Goal: Task Accomplishment & Management: Manage account settings

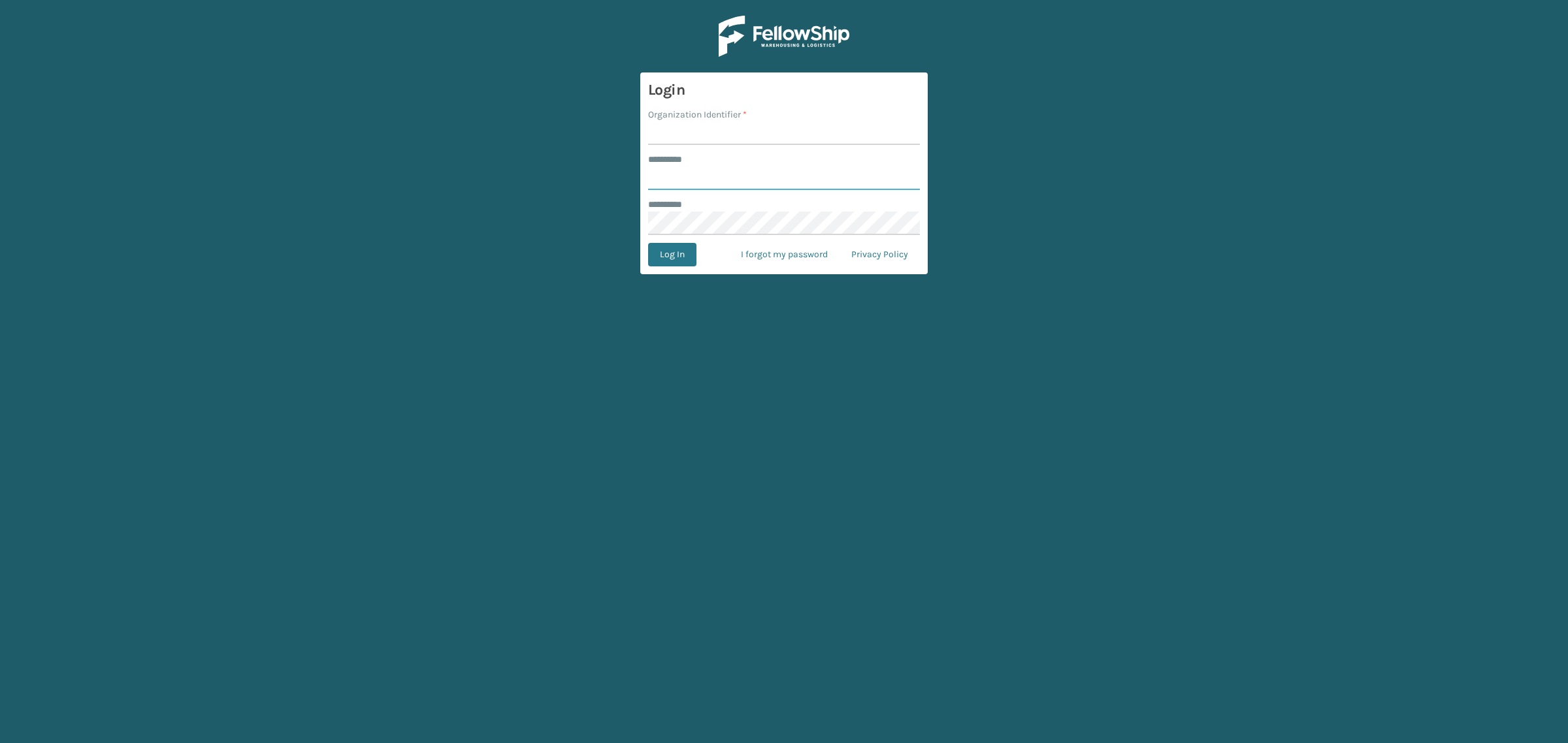
type input "**********"
drag, startPoint x: 687, startPoint y: 134, endPoint x: 710, endPoint y: 152, distance: 29.2
click at [687, 134] on input "Organization Identifier *" at bounding box center [784, 133] width 271 height 23
type input "SuperAdminOrganization"
click at [677, 261] on button "Log In" at bounding box center [672, 254] width 48 height 23
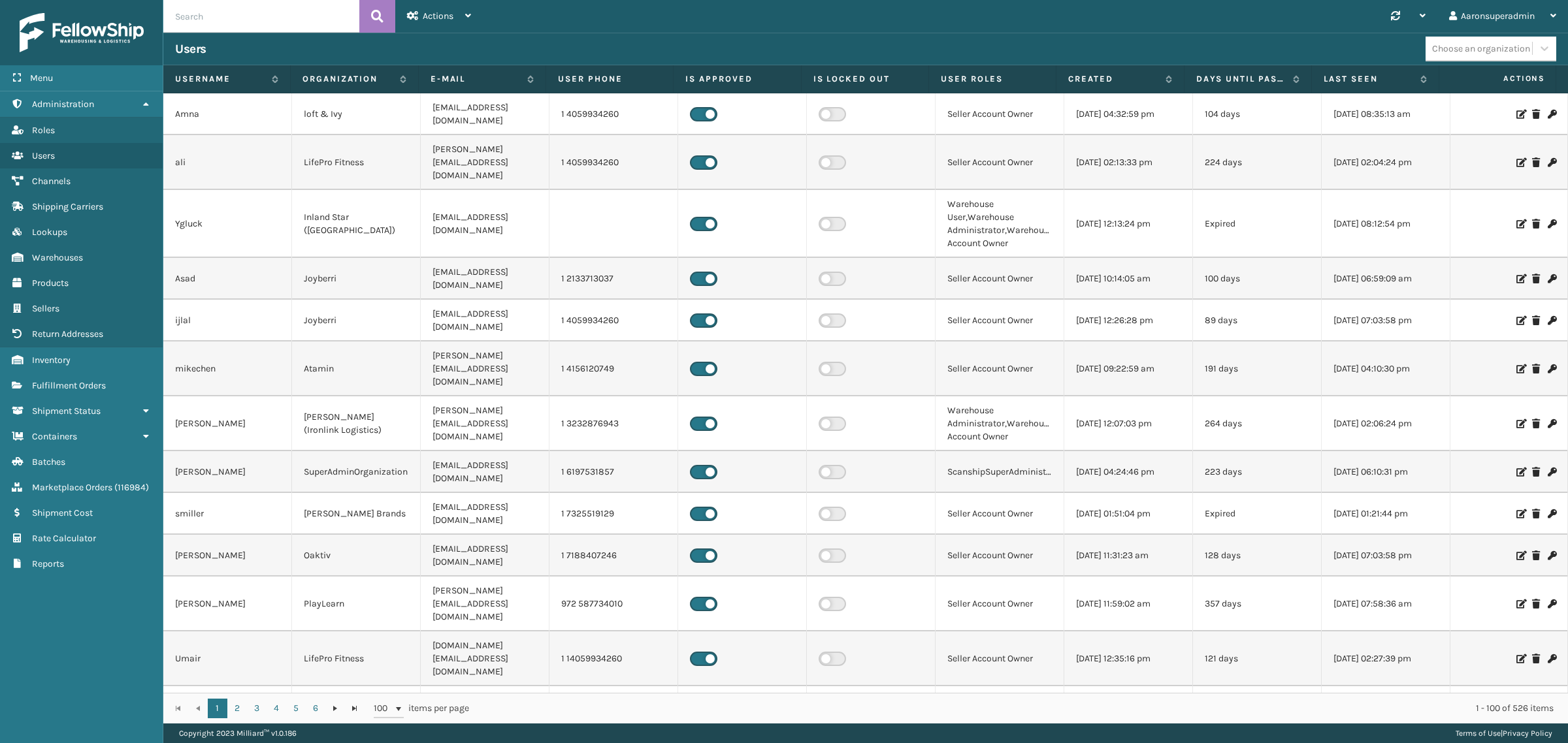
click at [198, 14] on input "text" at bounding box center [261, 16] width 196 height 32
paste input "Mlimones"
type input "Mlimones"
click at [381, 20] on icon at bounding box center [377, 17] width 13 height 20
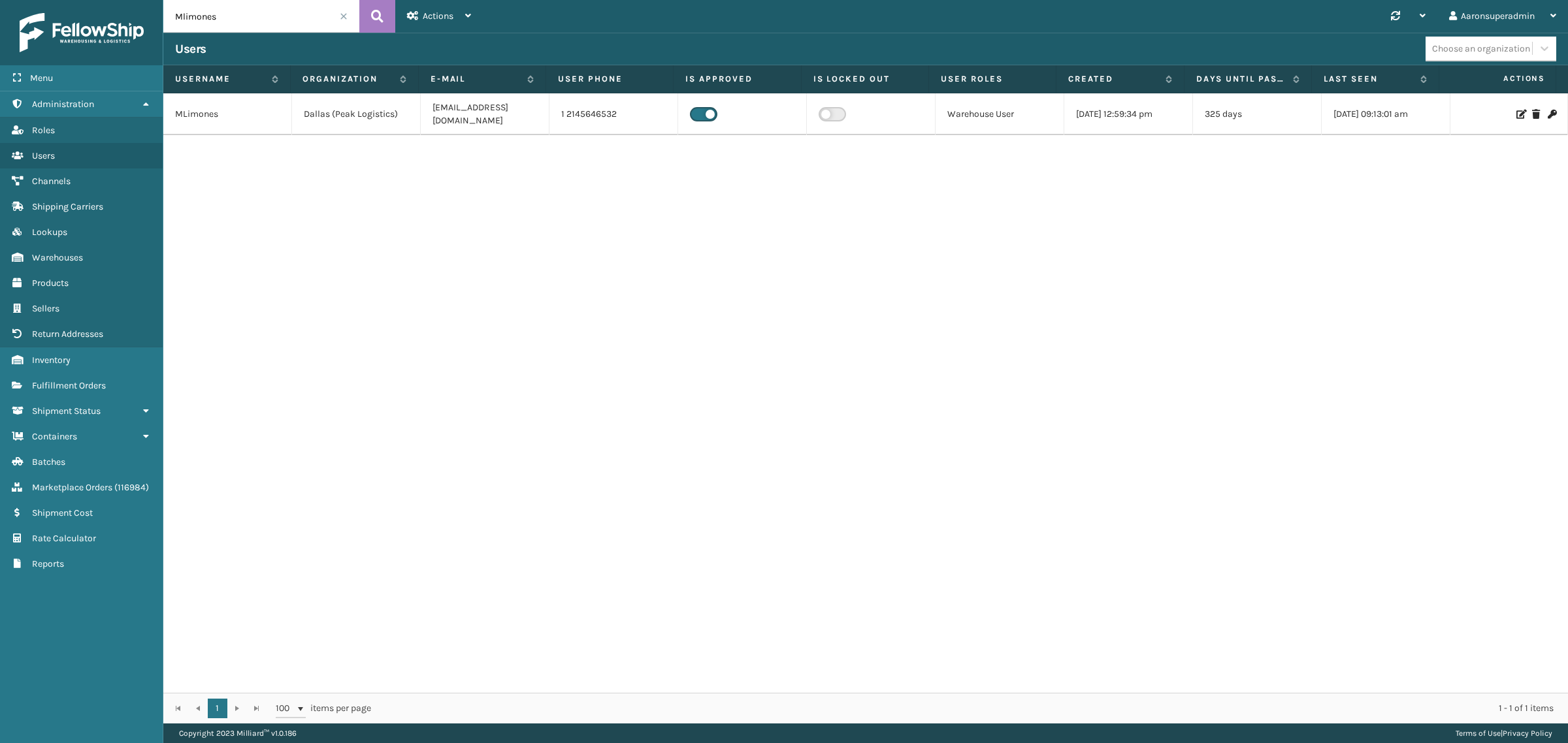
click at [1516, 110] on icon at bounding box center [1520, 114] width 8 height 9
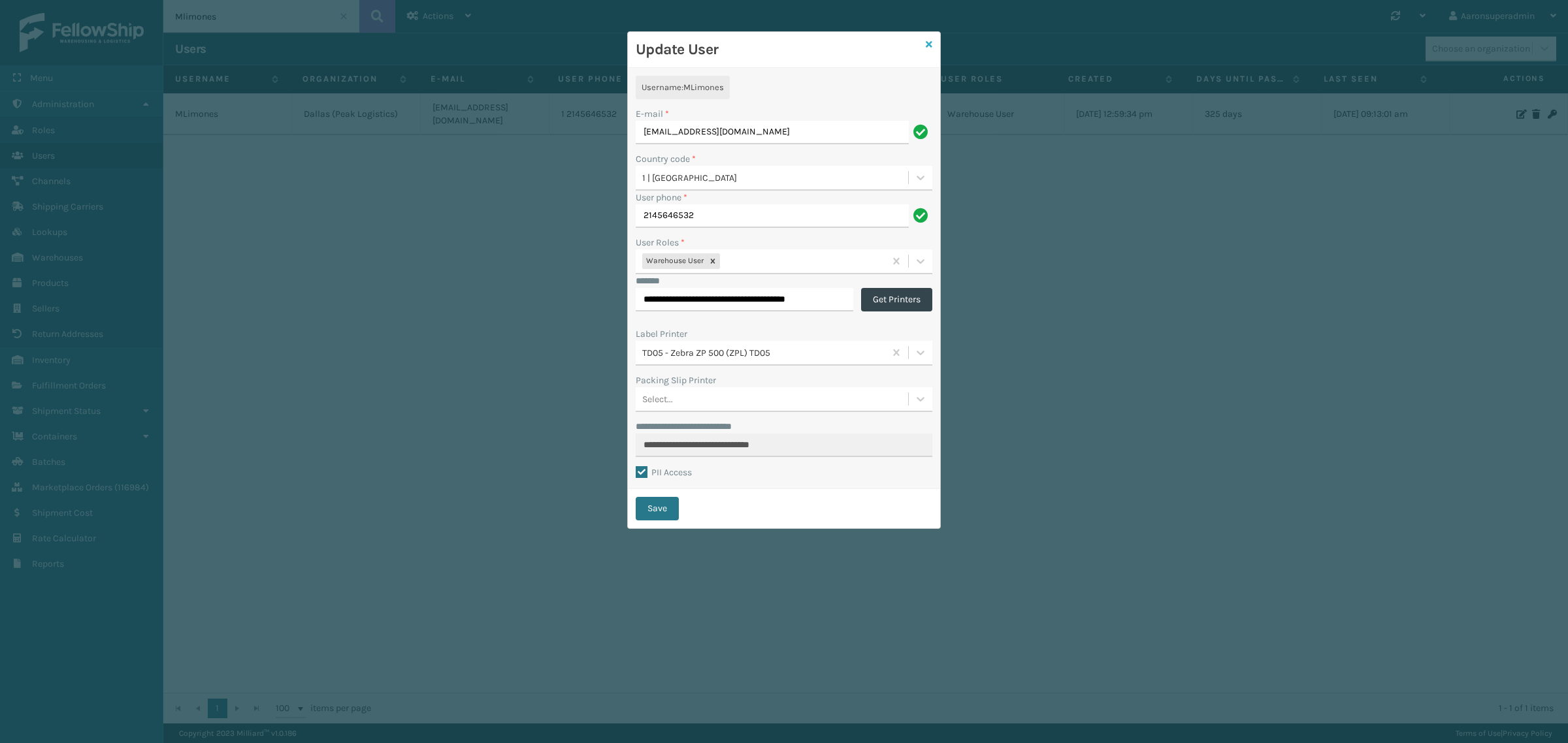
click at [931, 41] on icon at bounding box center [929, 44] width 7 height 9
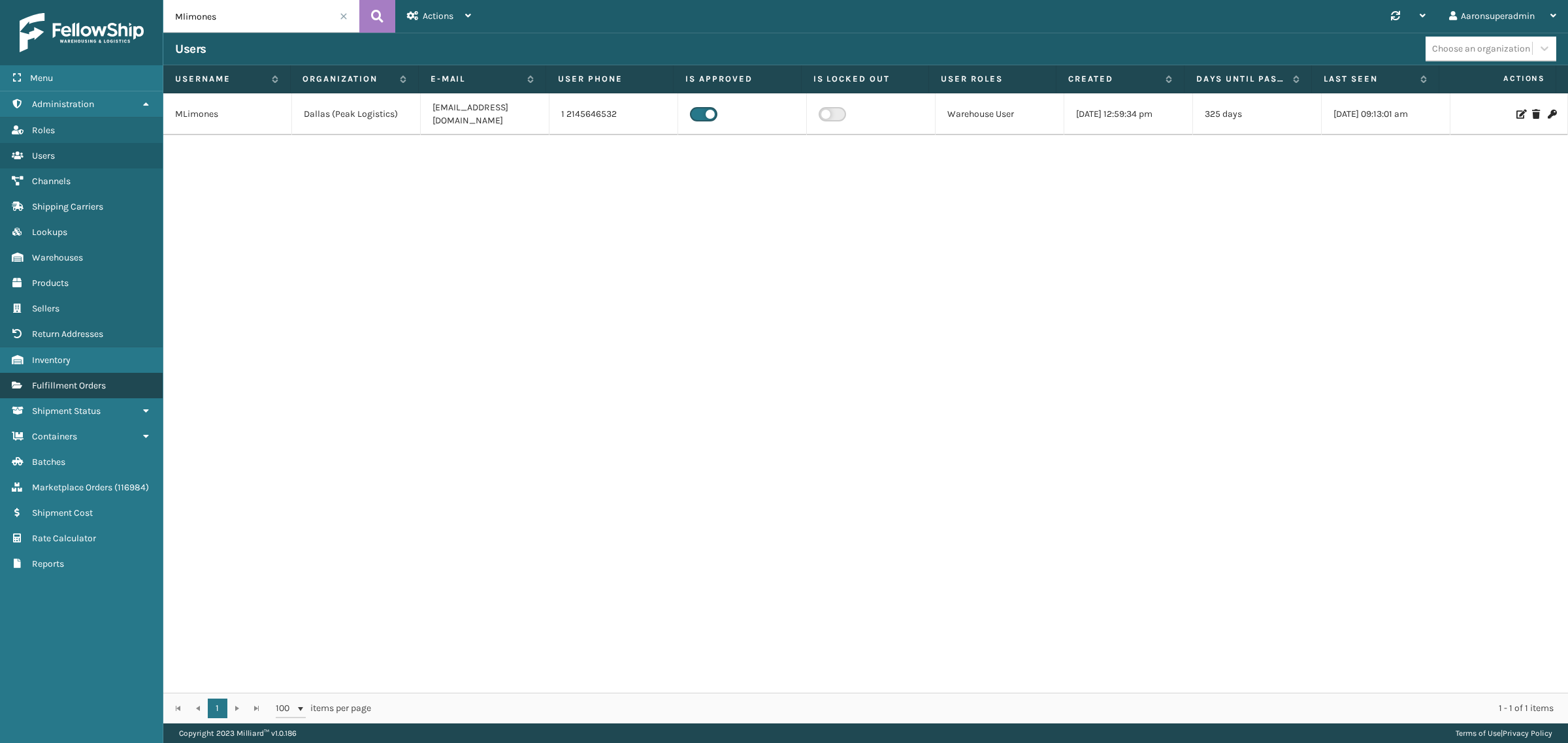
click at [77, 373] on link "Channels Fulfillment Orders" at bounding box center [81, 386] width 162 height 26
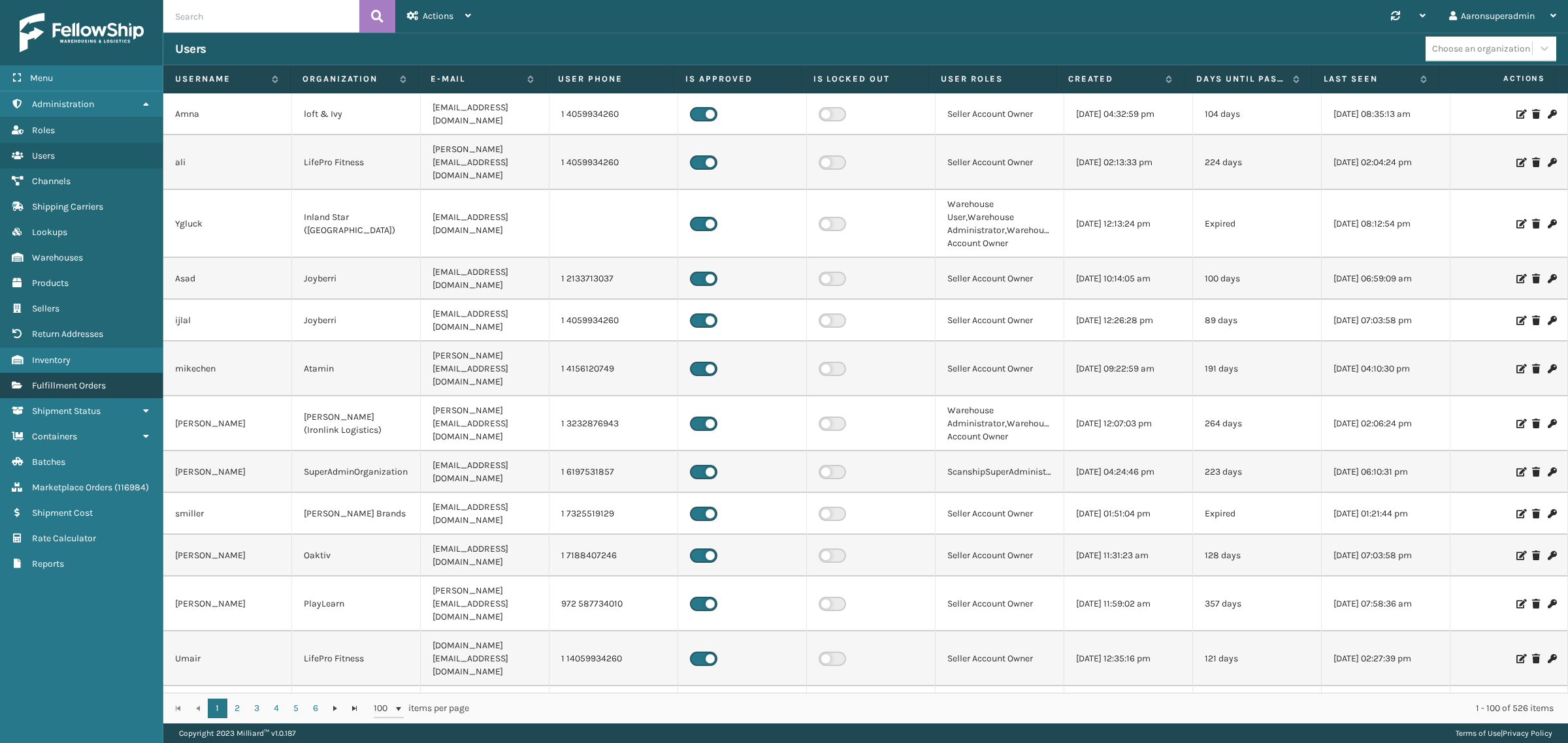
click at [70, 381] on span "Fulfillment Orders" at bounding box center [69, 386] width 74 height 11
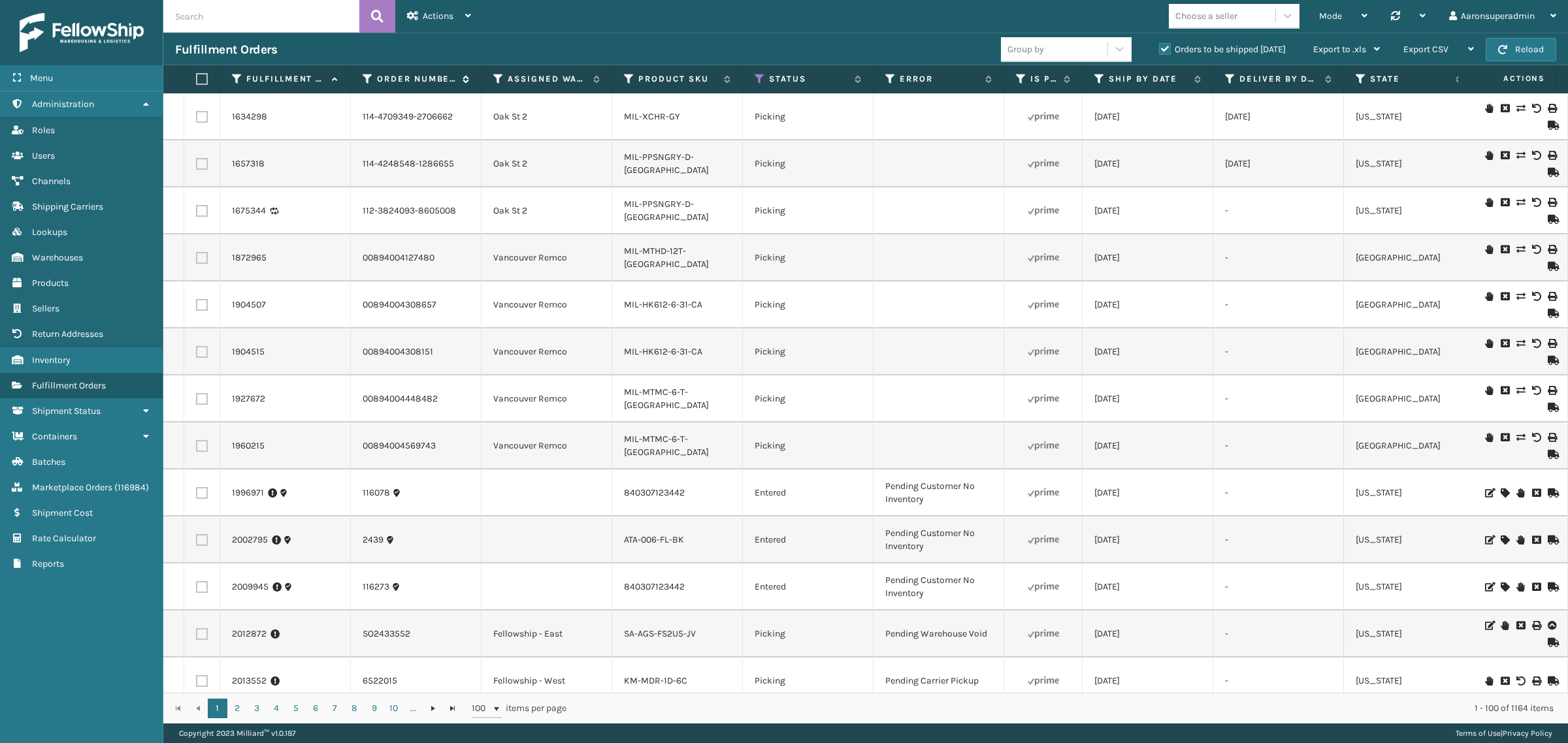
click at [441, 11] on span "Actions" at bounding box center [438, 16] width 31 height 11
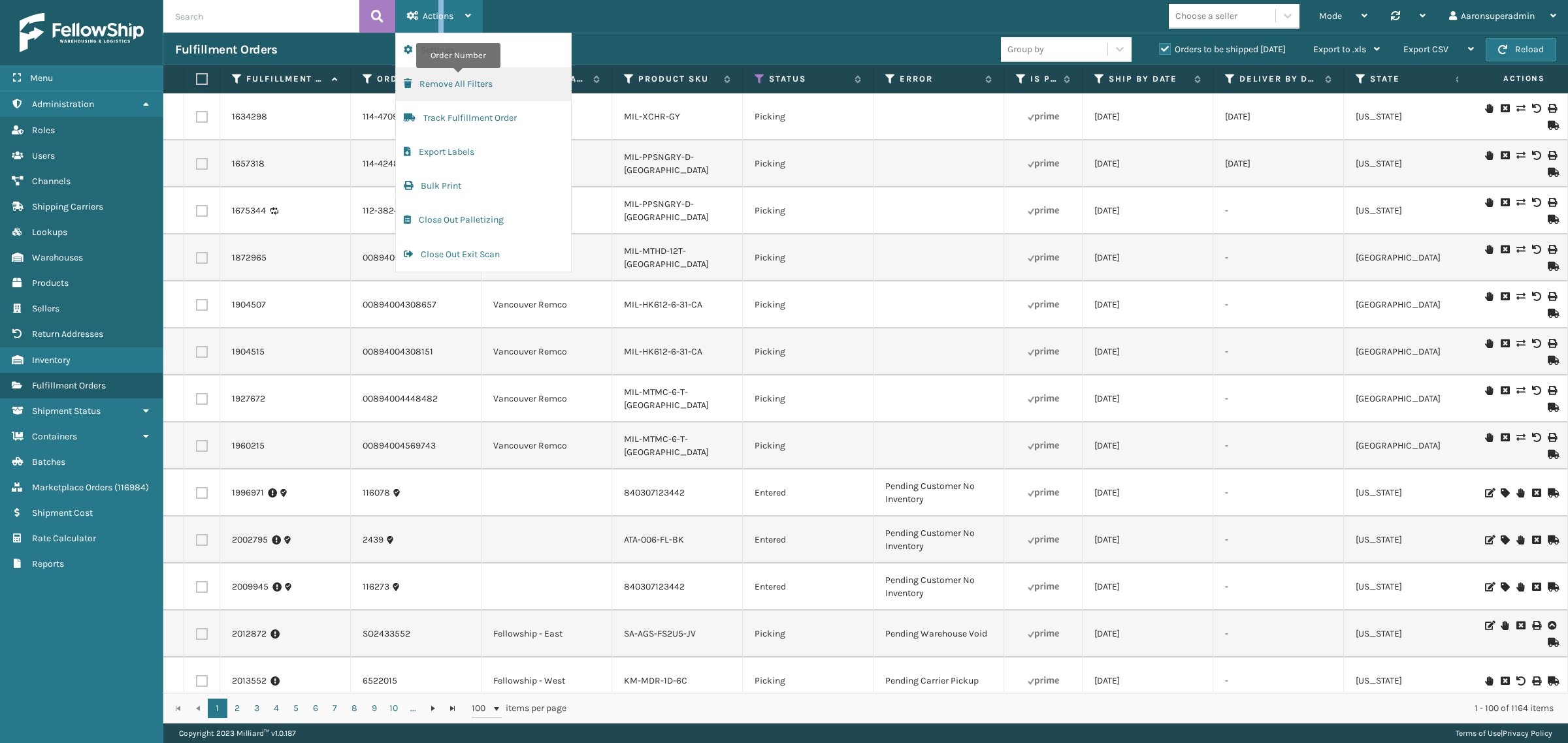
click at [456, 89] on button "Remove All Filters" at bounding box center [483, 83] width 175 height 34
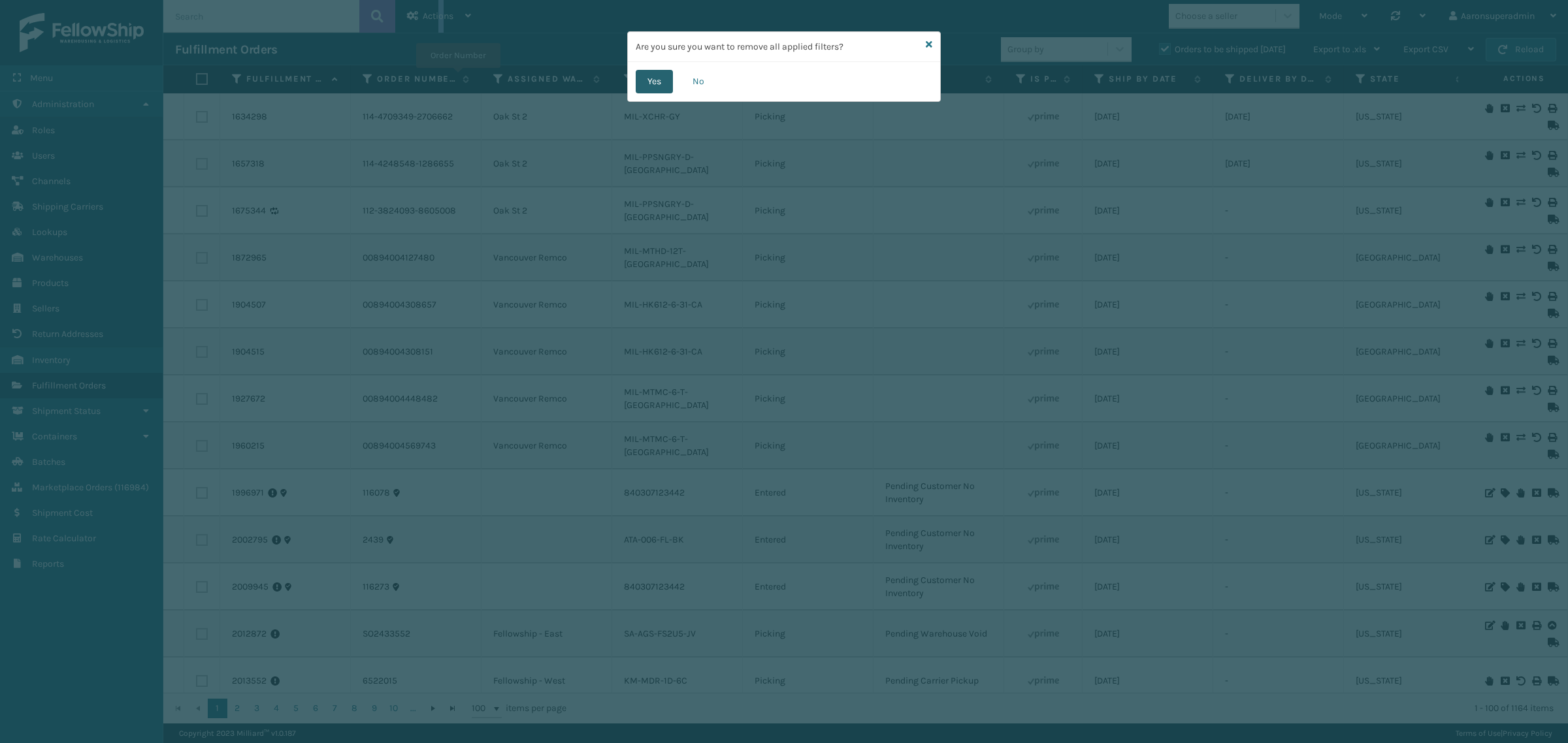
click at [645, 92] on button "Yes" at bounding box center [654, 81] width 38 height 23
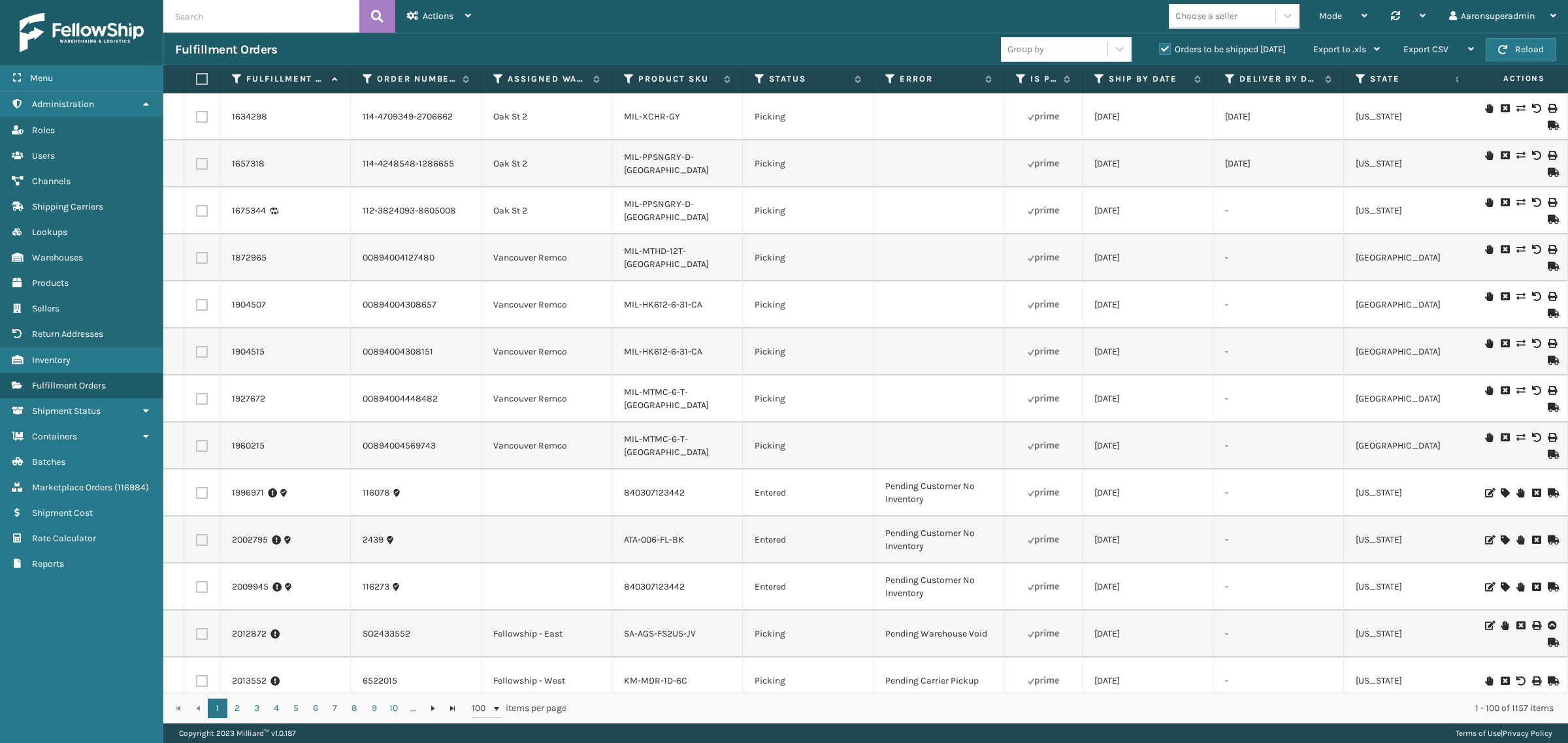
click at [915, 85] on th "Error" at bounding box center [939, 79] width 131 height 28
click at [917, 77] on label "Error" at bounding box center [939, 79] width 79 height 12
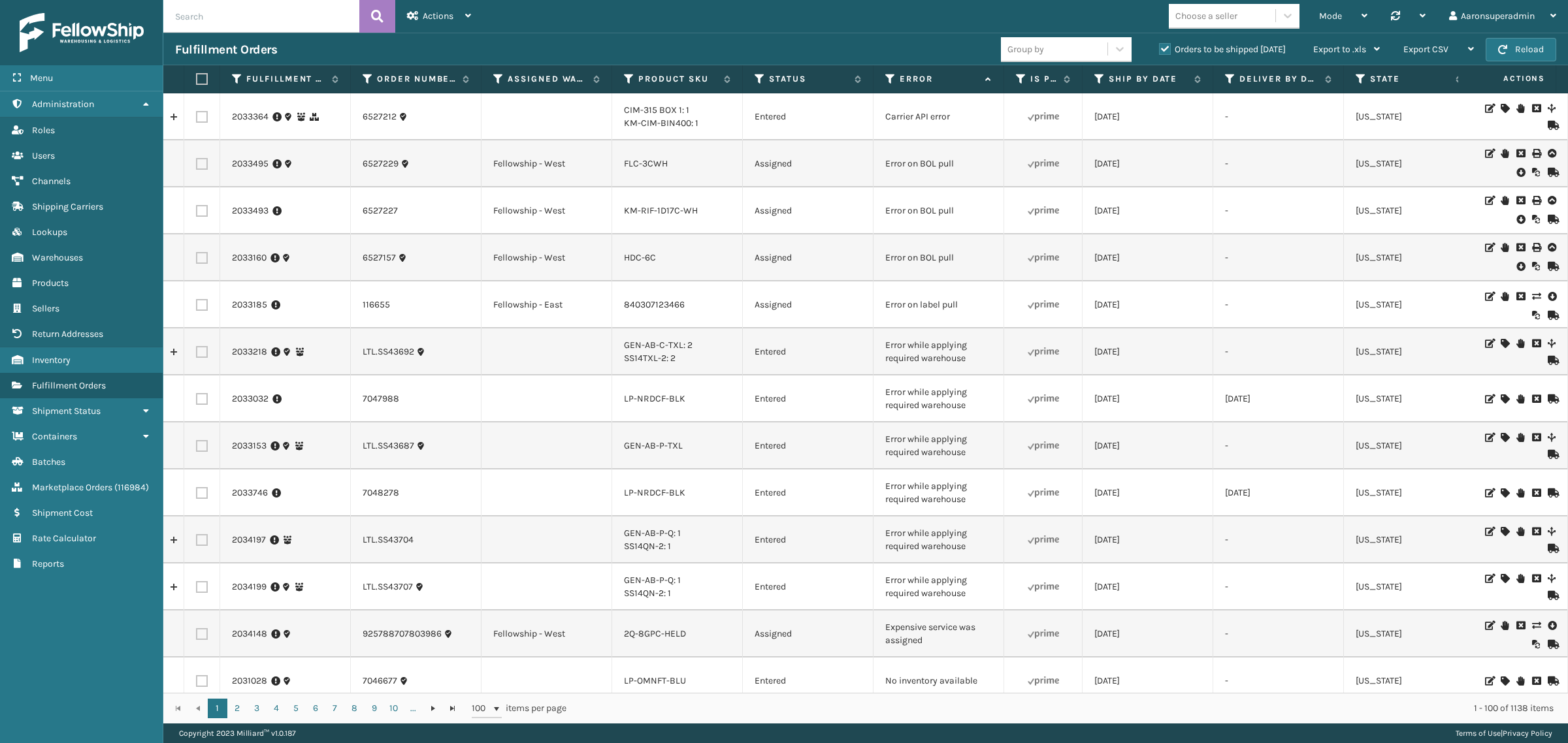
click at [1516, 171] on icon at bounding box center [1520, 172] width 8 height 13
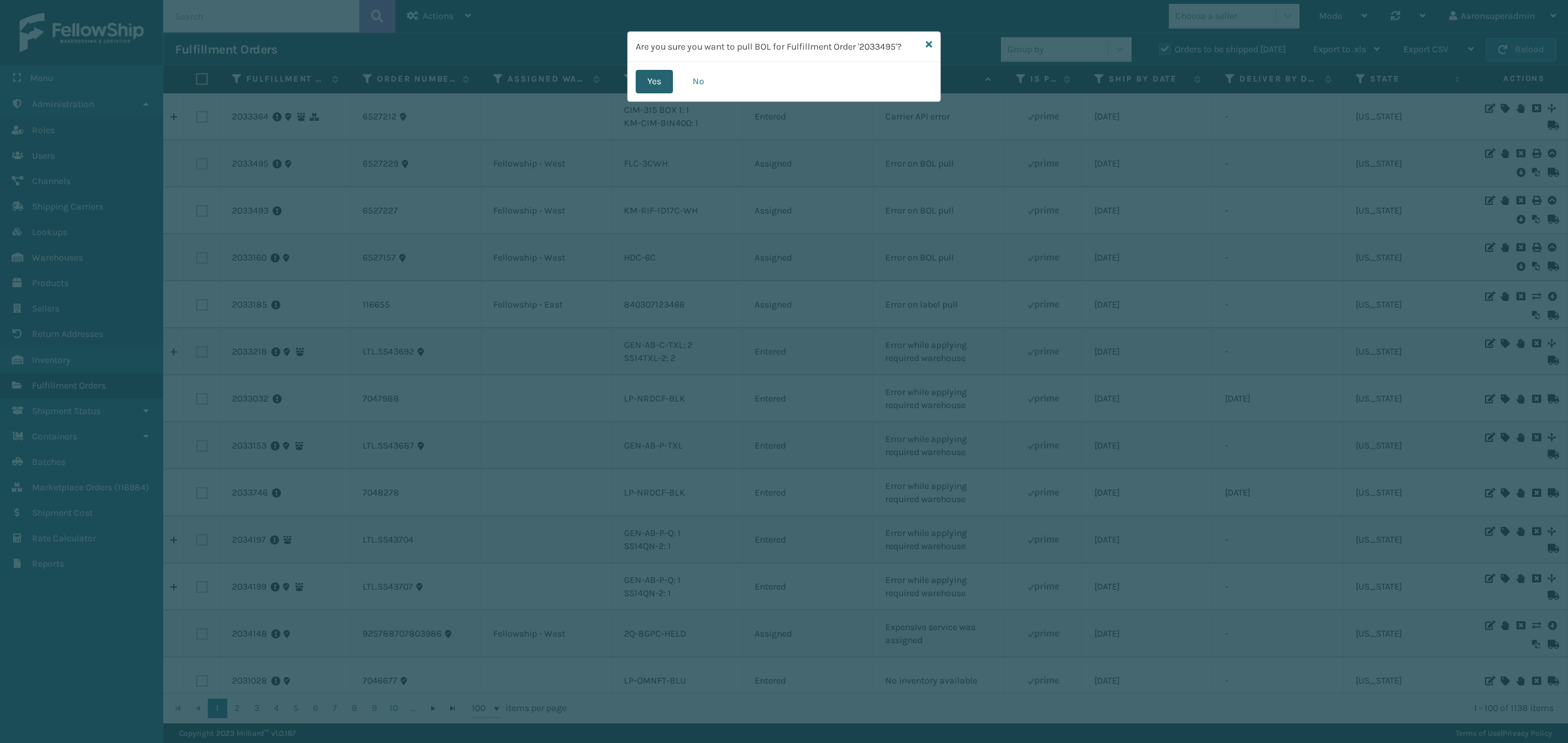
click at [642, 78] on button "Yes" at bounding box center [654, 81] width 38 height 23
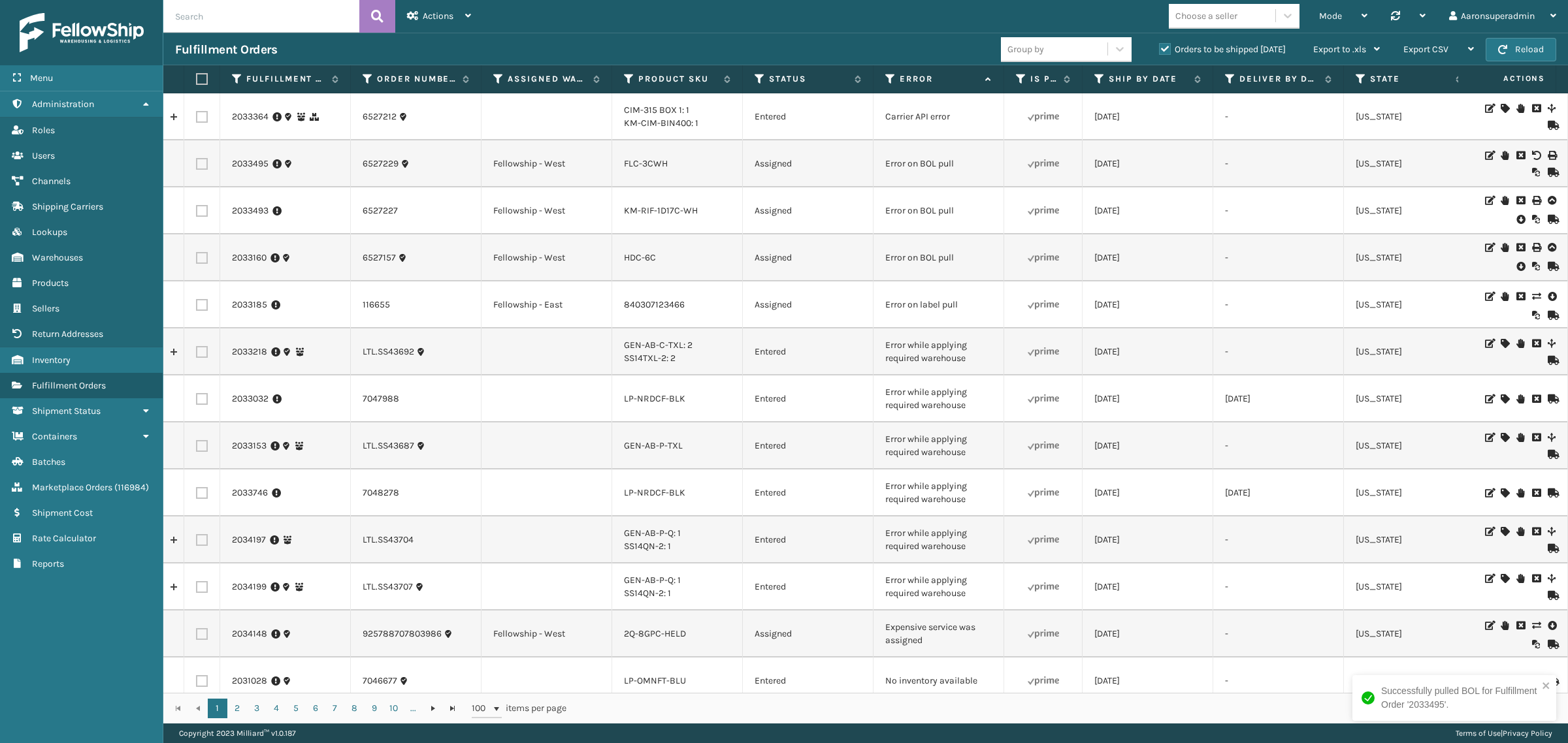
click at [1516, 217] on icon at bounding box center [1520, 219] width 8 height 13
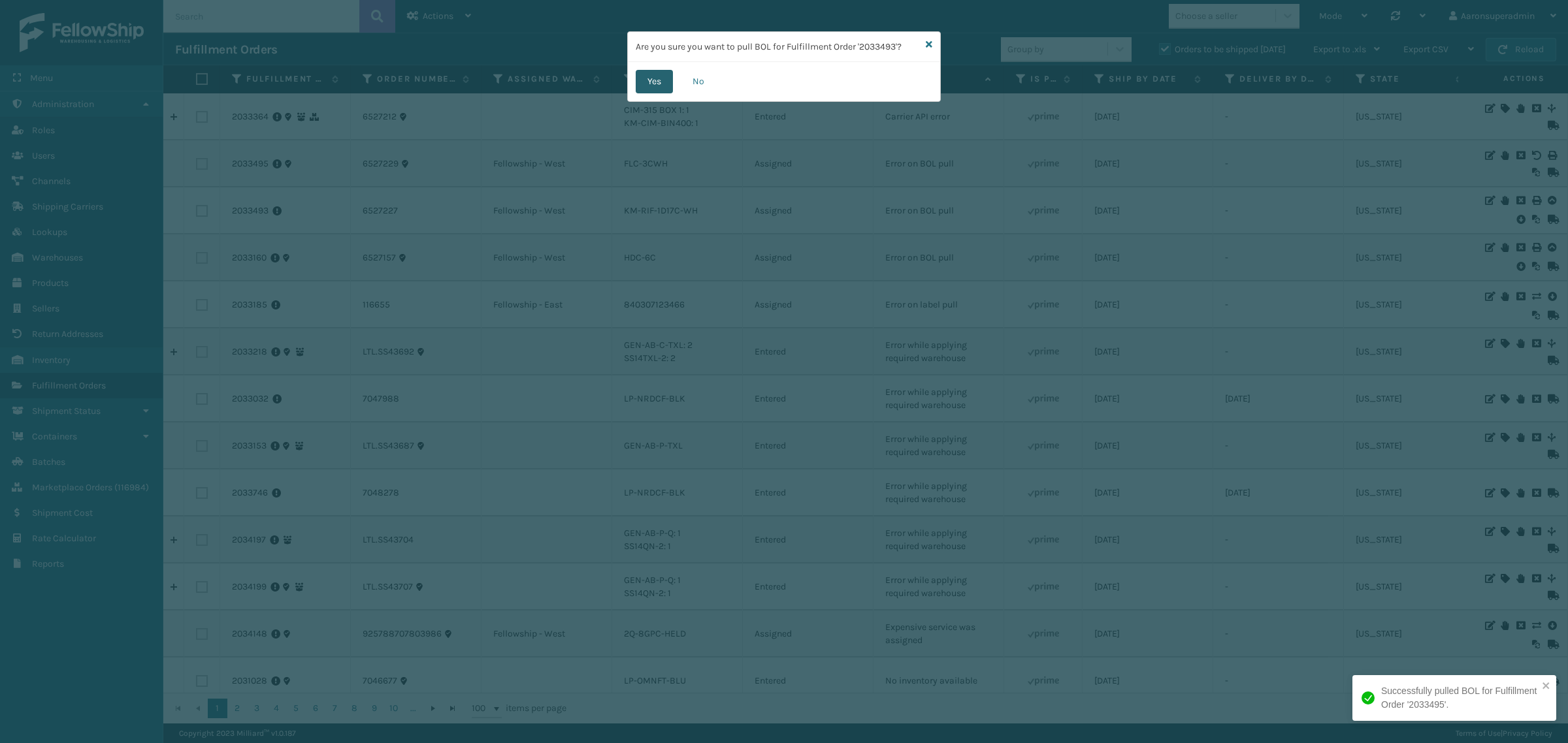
click at [661, 82] on button "Yes" at bounding box center [654, 81] width 38 height 23
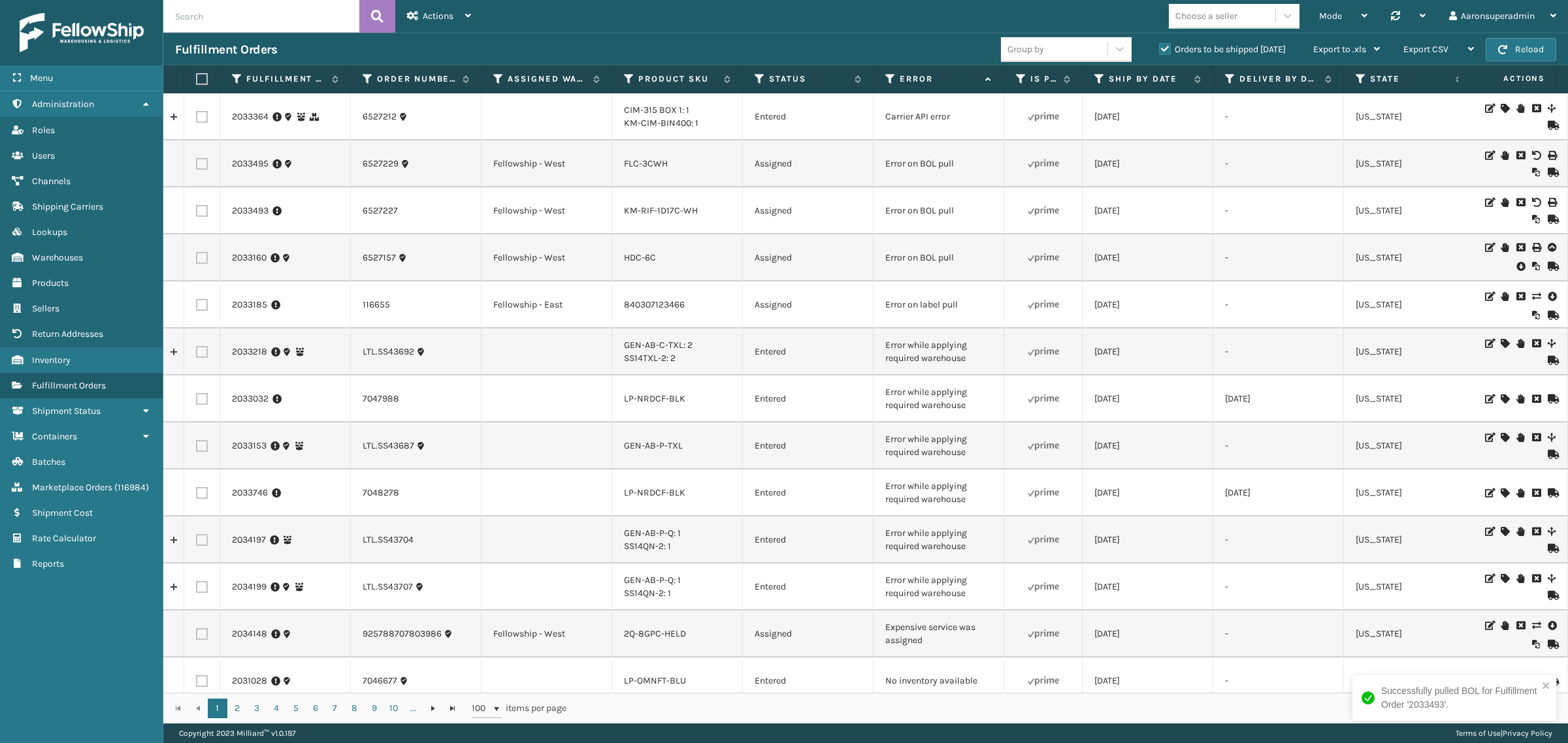
click at [1516, 266] on icon at bounding box center [1520, 266] width 8 height 13
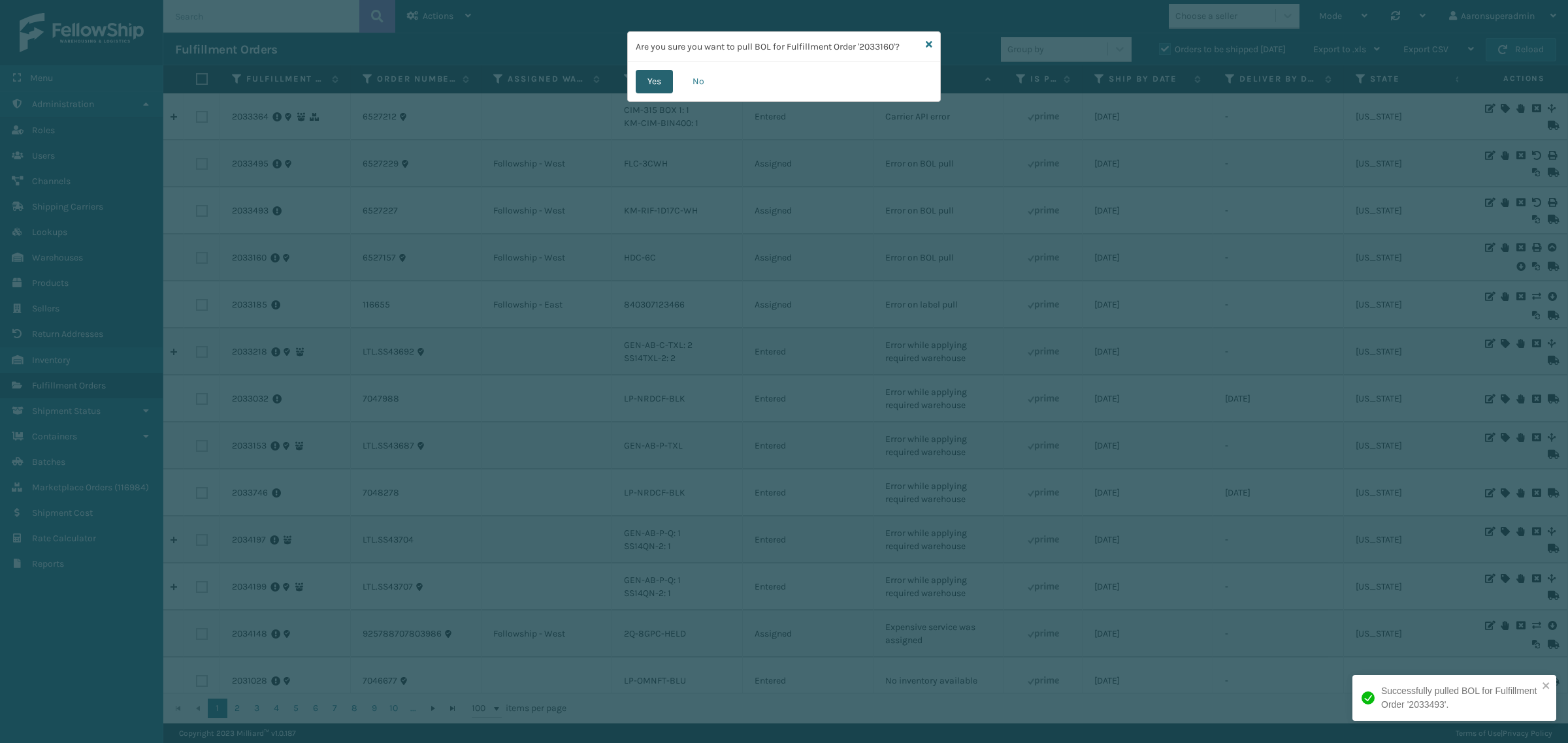
click at [654, 90] on button "Yes" at bounding box center [654, 81] width 38 height 23
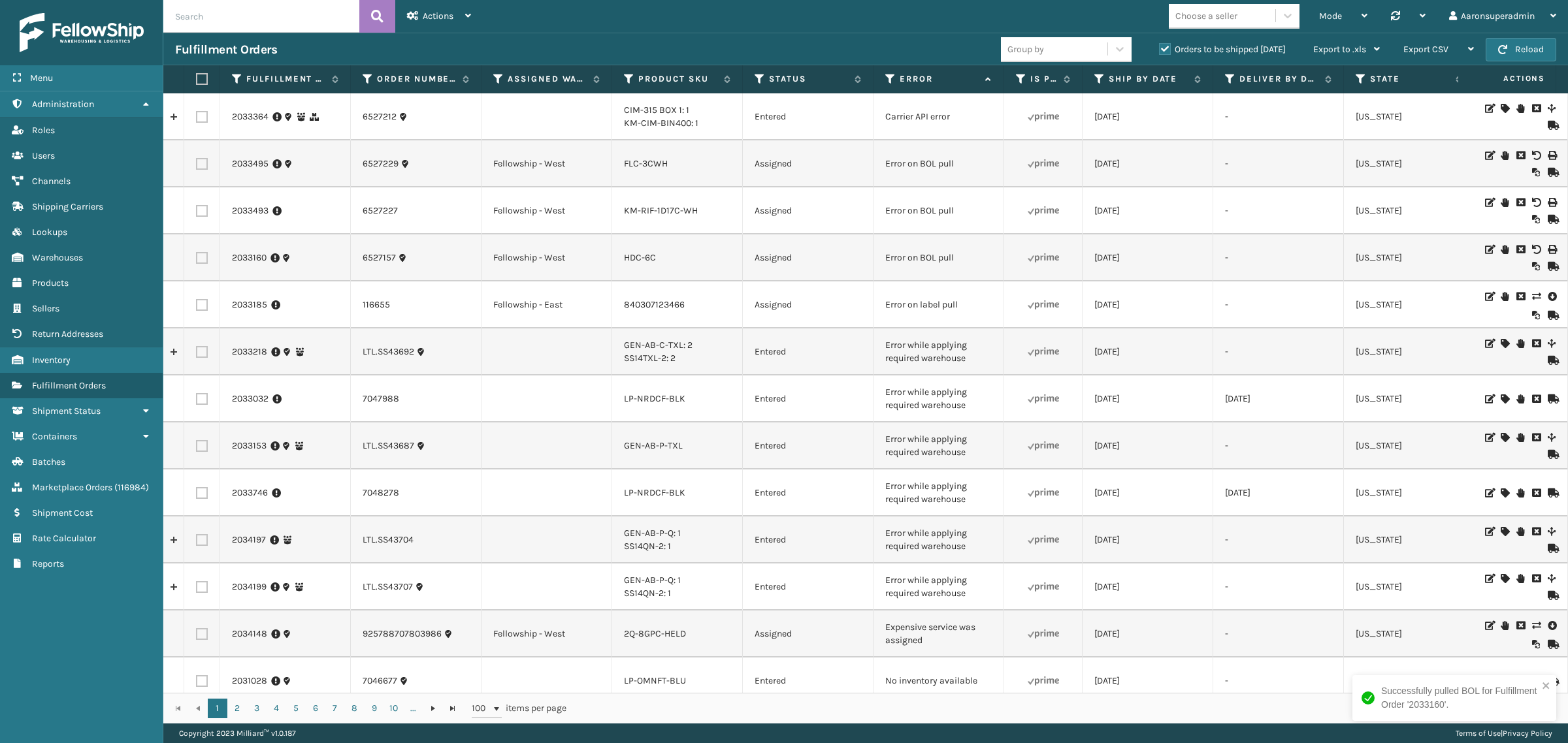
click at [206, 165] on label at bounding box center [202, 164] width 12 height 12
click at [196, 165] on input "checkbox" at bounding box center [196, 162] width 1 height 8
checkbox input "true"
click at [202, 208] on label at bounding box center [202, 211] width 12 height 12
click at [196, 208] on input "checkbox" at bounding box center [196, 209] width 1 height 8
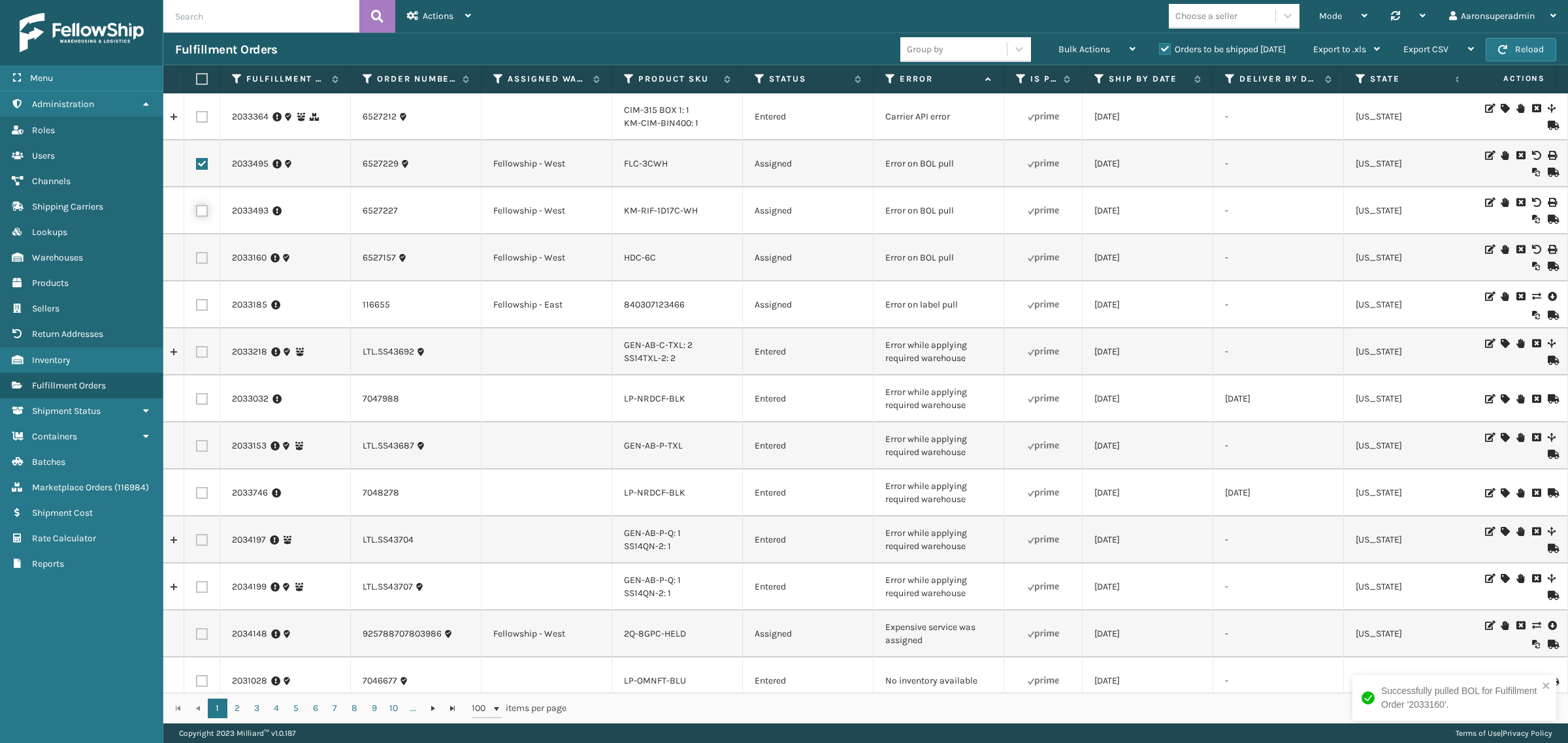
checkbox input "true"
drag, startPoint x: 205, startPoint y: 253, endPoint x: 202, endPoint y: 261, distance: 8.5
click at [205, 255] on label at bounding box center [202, 258] width 12 height 12
click at [196, 255] on input "checkbox" at bounding box center [196, 256] width 1 height 8
checkbox input "true"
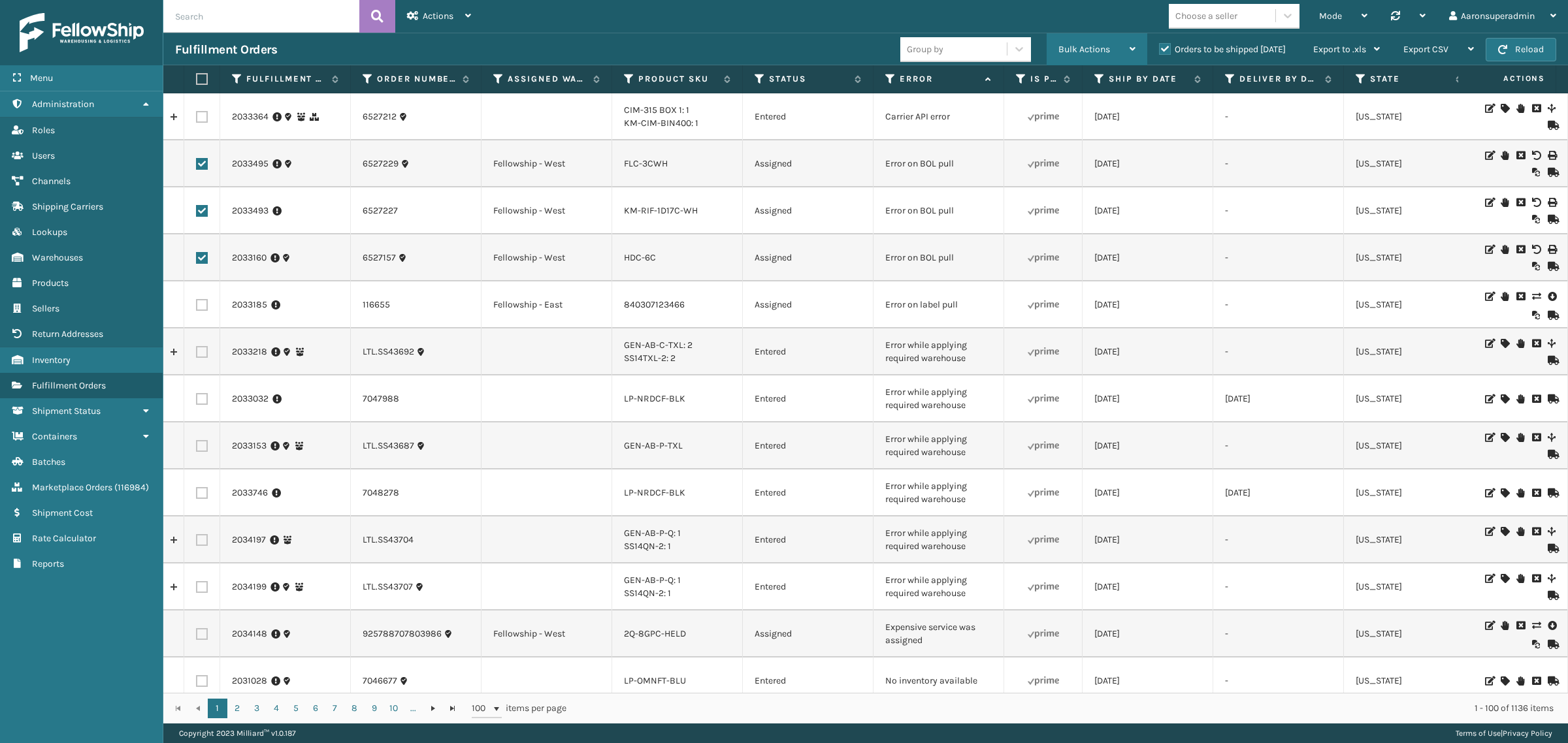
click at [1084, 56] on div "Bulk Actions" at bounding box center [1096, 49] width 77 height 32
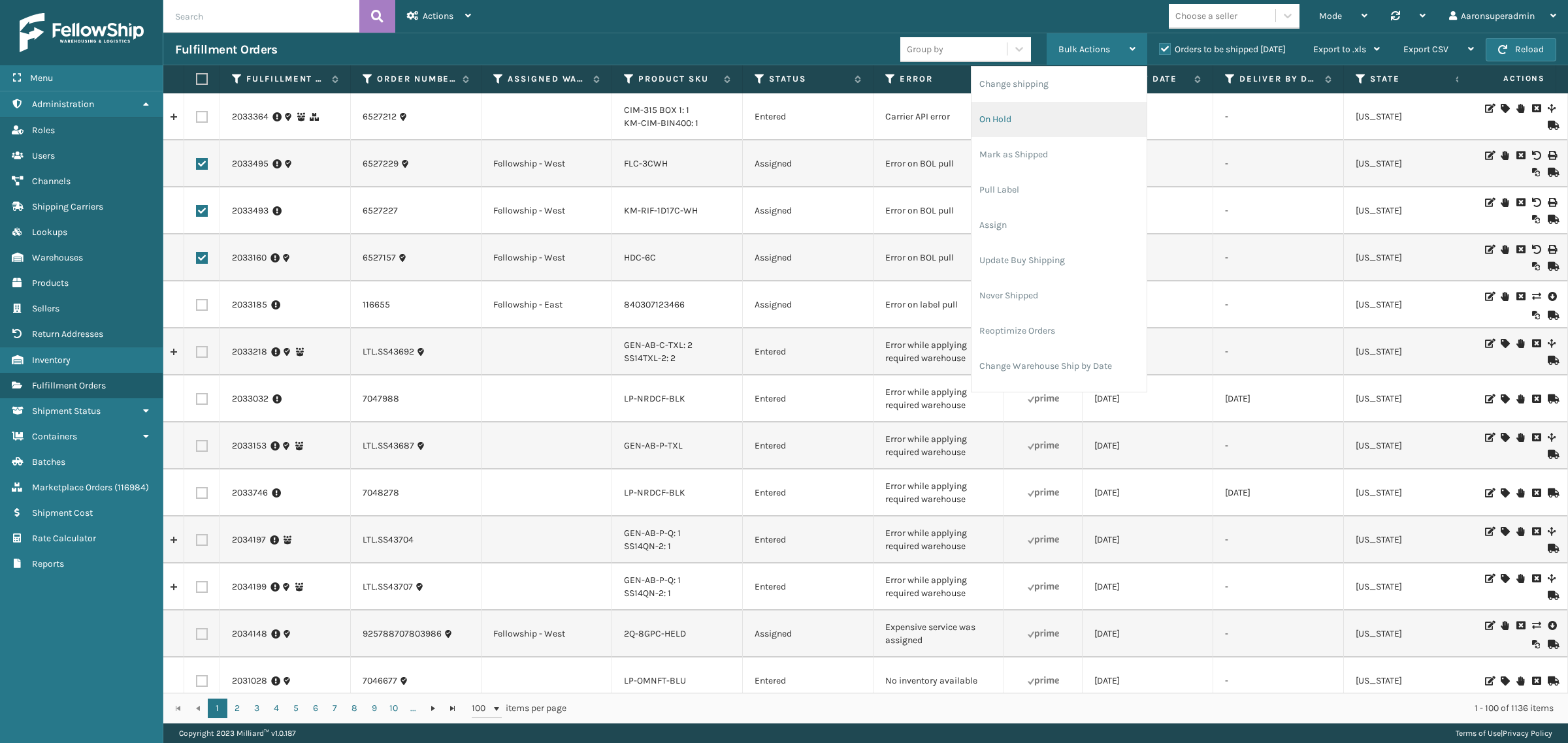
click at [1039, 115] on li "On Hold" at bounding box center [1059, 119] width 175 height 35
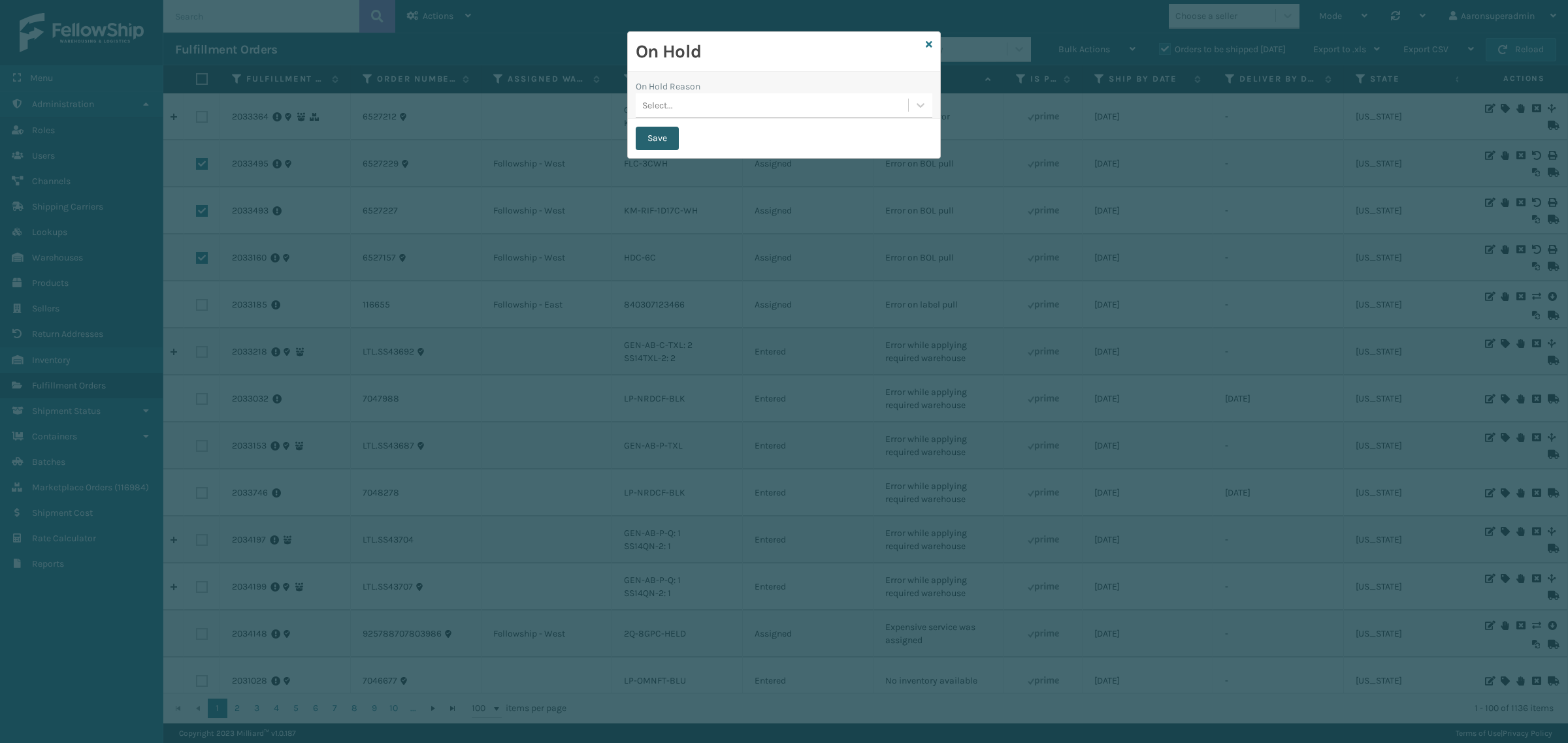
click at [662, 137] on button "Save" at bounding box center [657, 138] width 43 height 23
checkbox input "false"
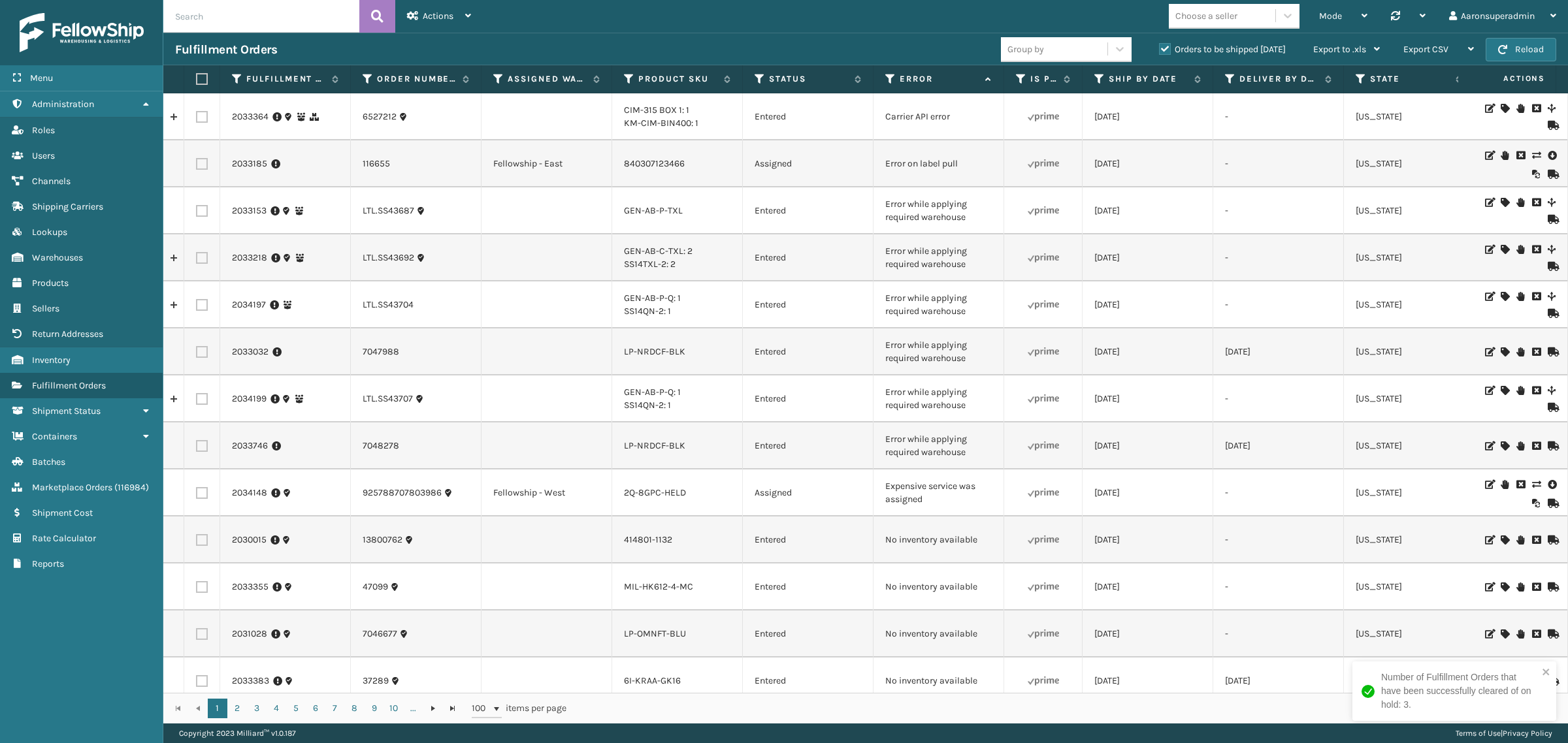
click at [229, 165] on td "2033185" at bounding box center [286, 164] width 131 height 47
click at [234, 165] on link "2033185" at bounding box center [249, 163] width 35 height 13
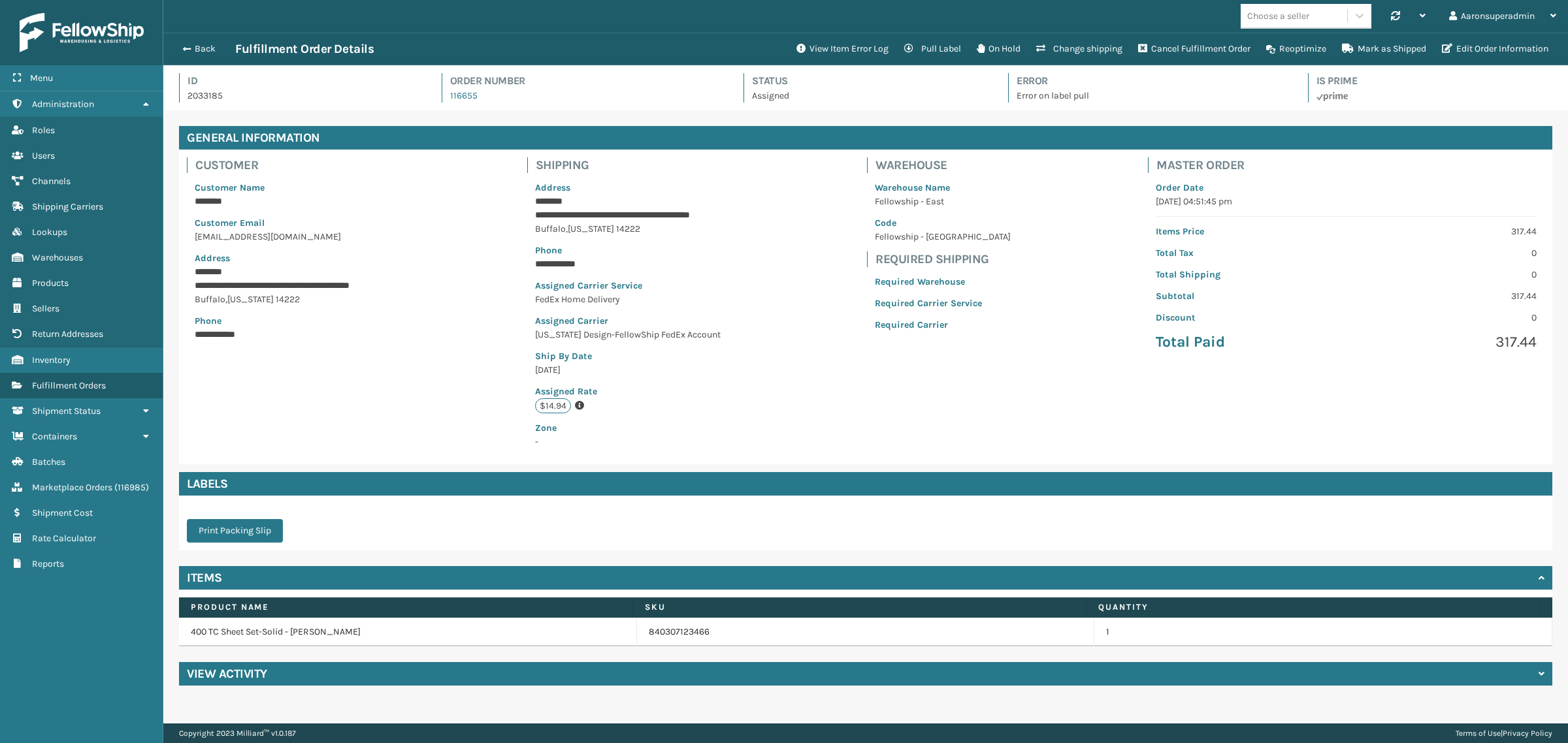
scroll to position [31, 1404]
click at [1457, 51] on button "Edit Order Information" at bounding box center [1495, 49] width 122 height 26
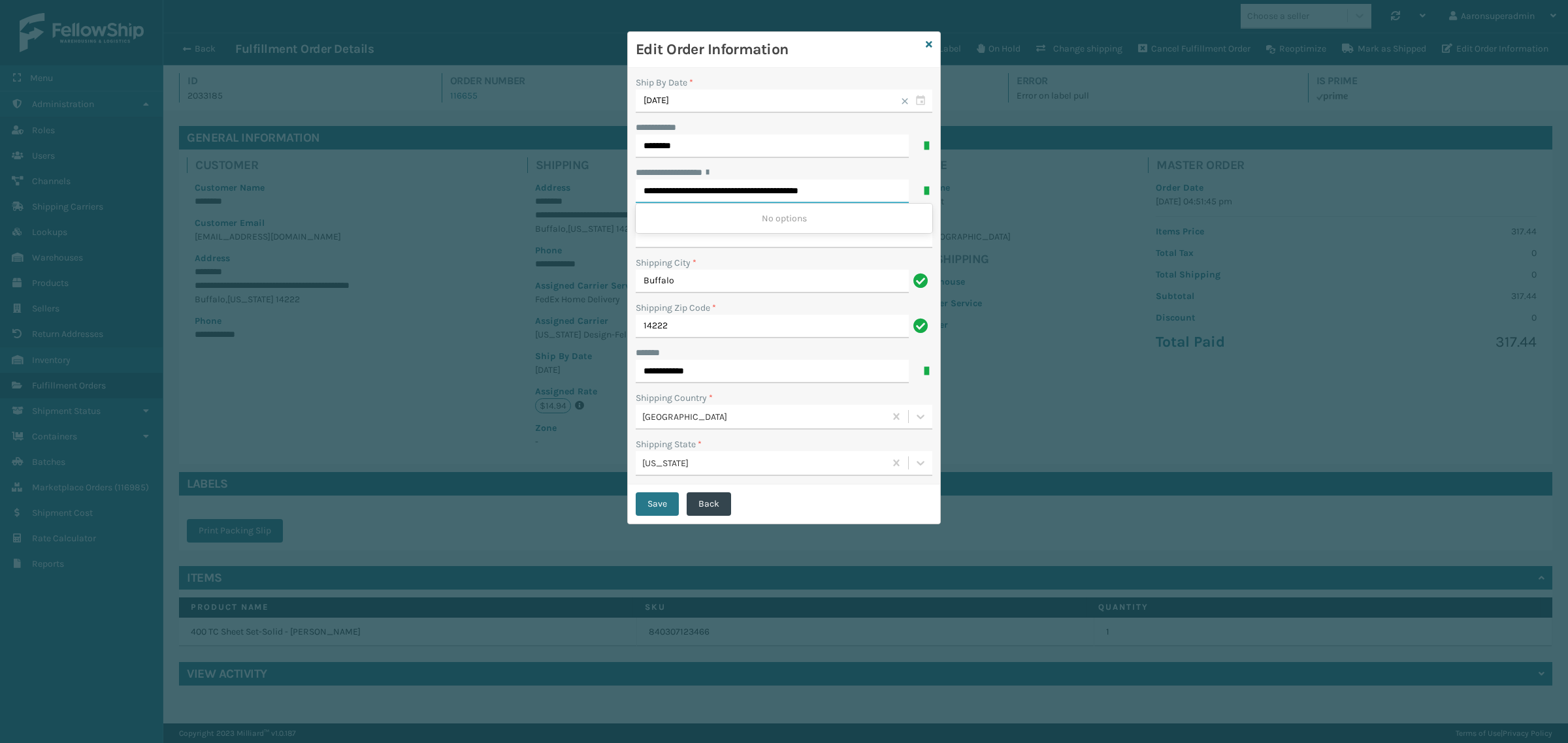
drag, startPoint x: 732, startPoint y: 190, endPoint x: 957, endPoint y: 208, distance: 225.7
click at [957, 208] on div "**********" at bounding box center [784, 372] width 1568 height 743
type input "**********"
click at [638, 505] on button "Save" at bounding box center [657, 504] width 43 height 23
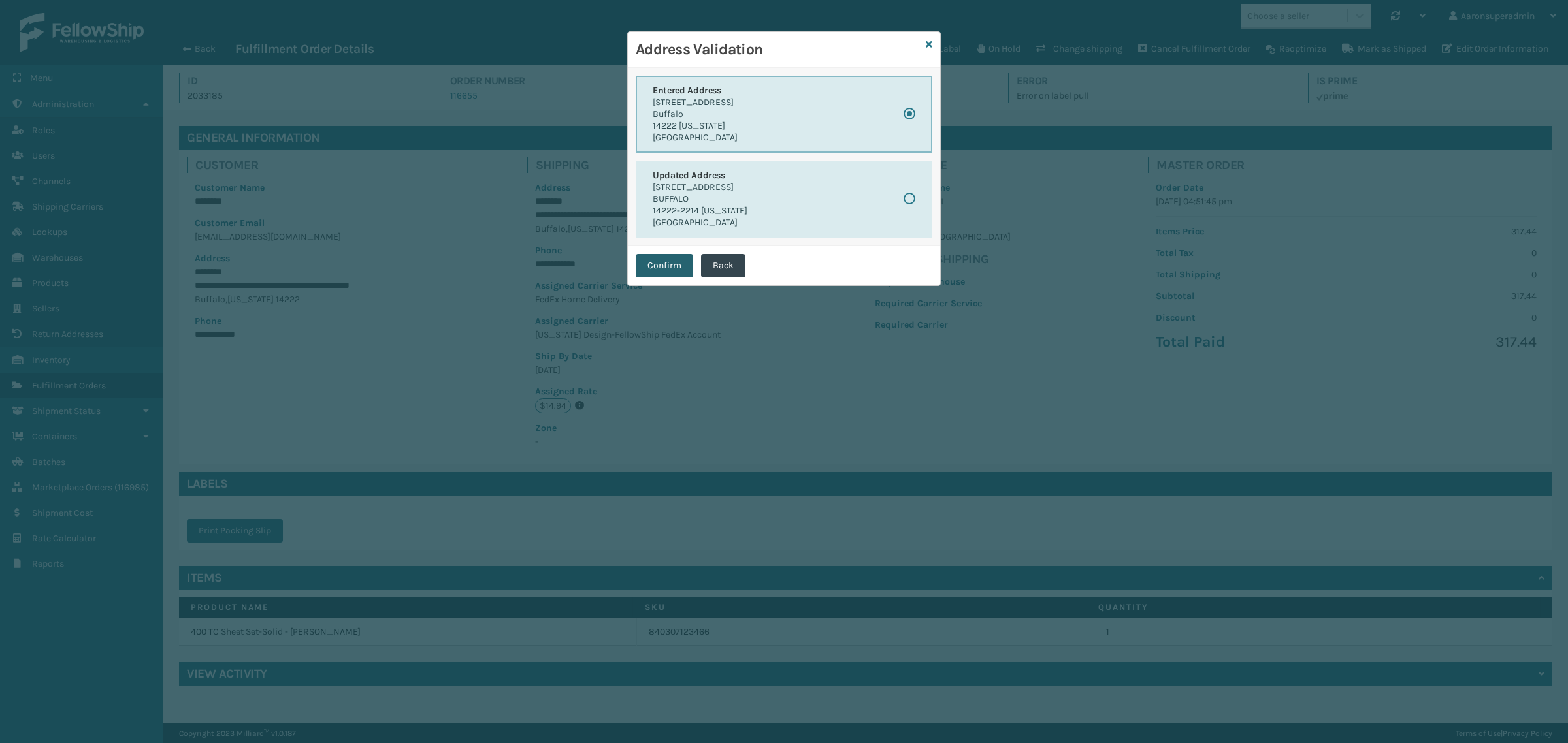
click at [640, 261] on button "Confirm" at bounding box center [664, 265] width 57 height 23
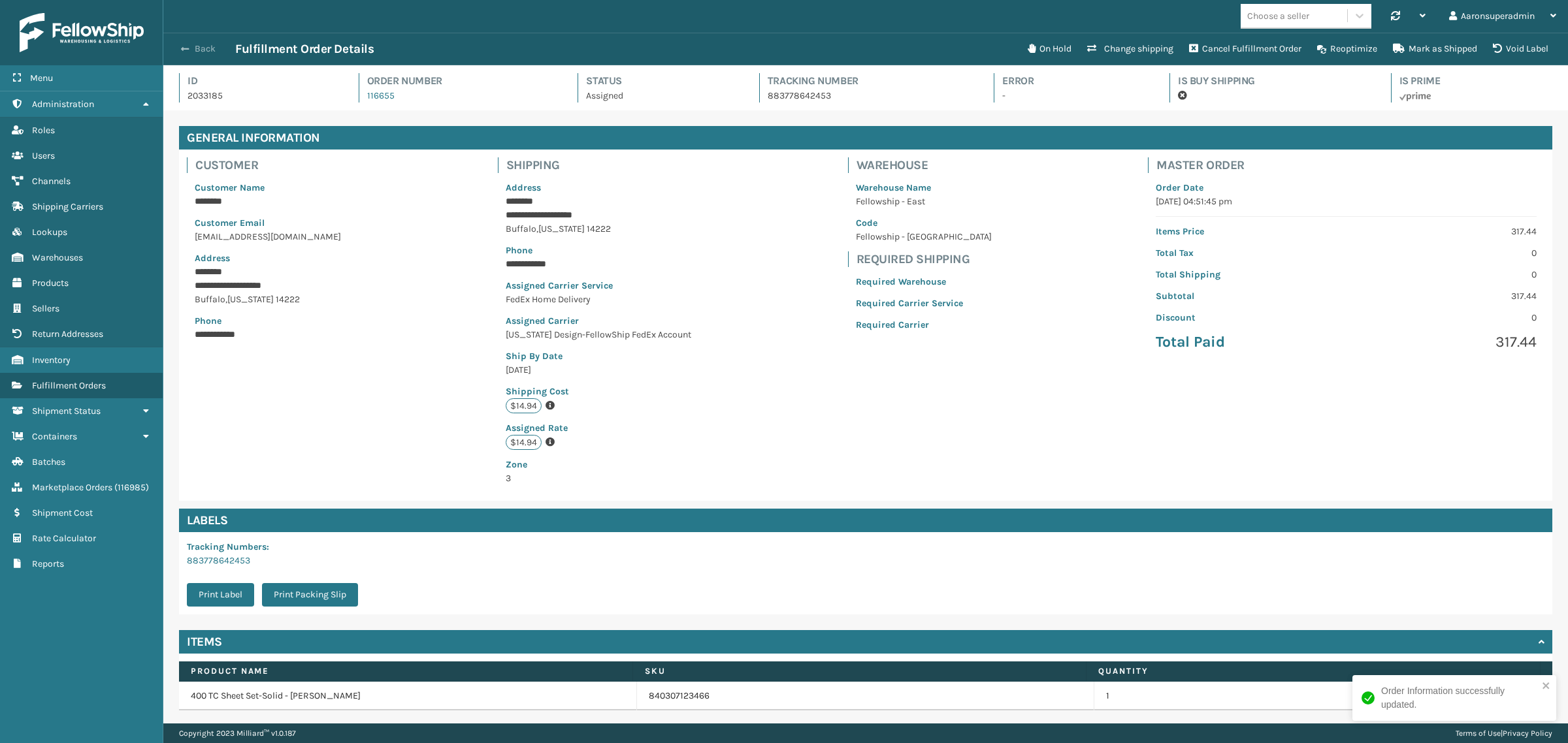
click at [211, 43] on button "Back" at bounding box center [205, 49] width 60 height 12
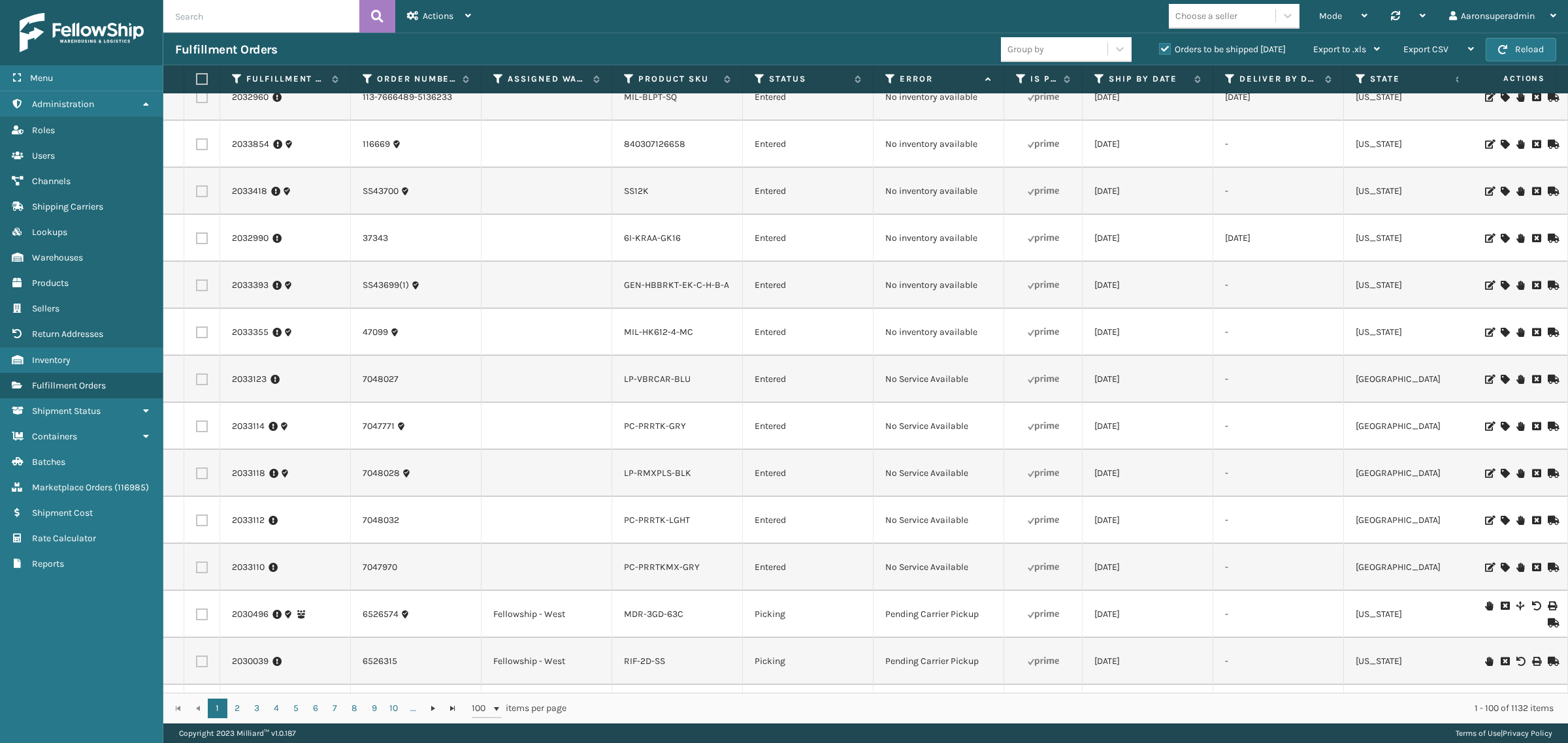
scroll to position [821, 0]
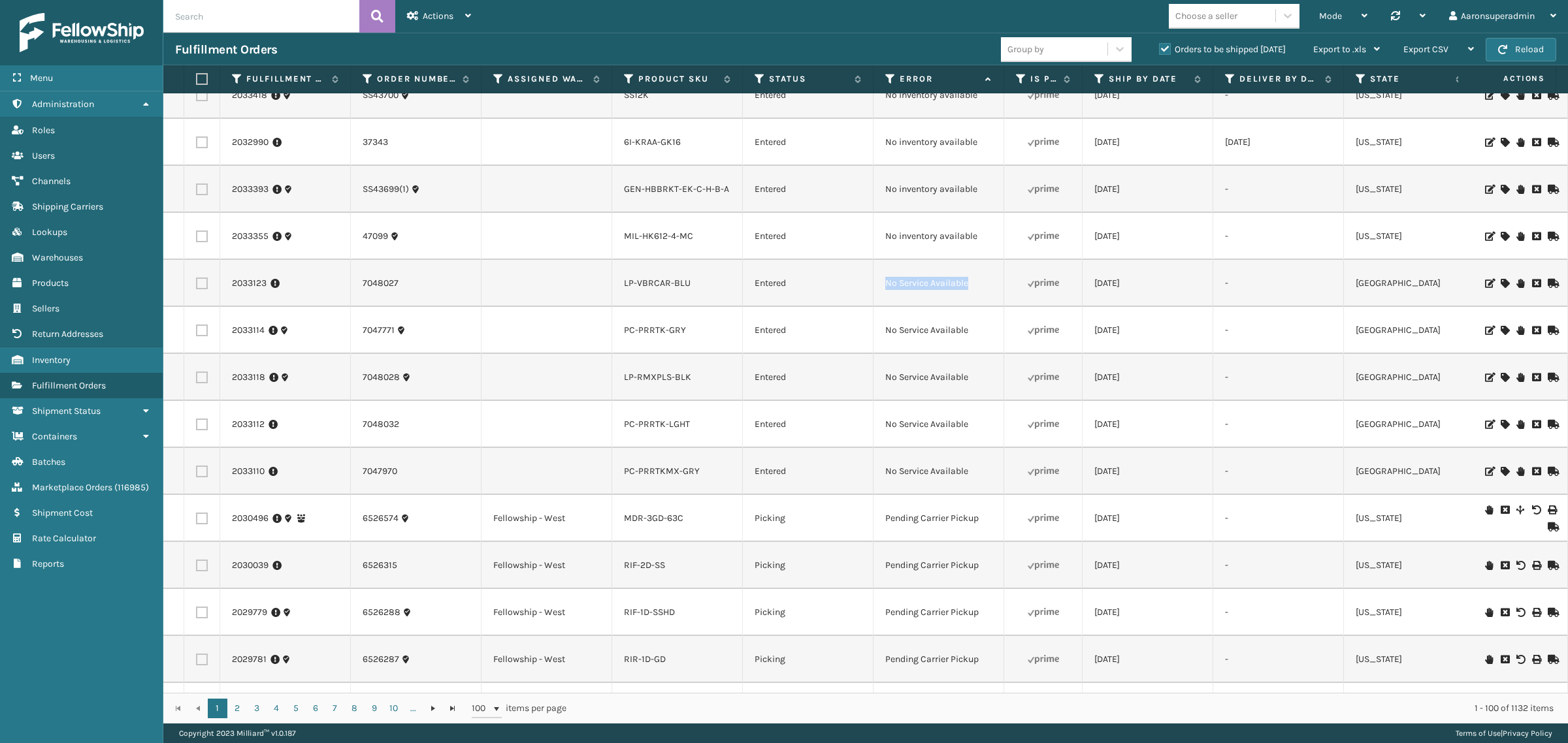
drag, startPoint x: 977, startPoint y: 291, endPoint x: 880, endPoint y: 288, distance: 97.0
click at [880, 288] on td "No Service Available" at bounding box center [939, 284] width 131 height 47
copy td "No Service Available"
click at [252, 14] on input "text" at bounding box center [261, 16] width 196 height 32
paste input "No Service Available"
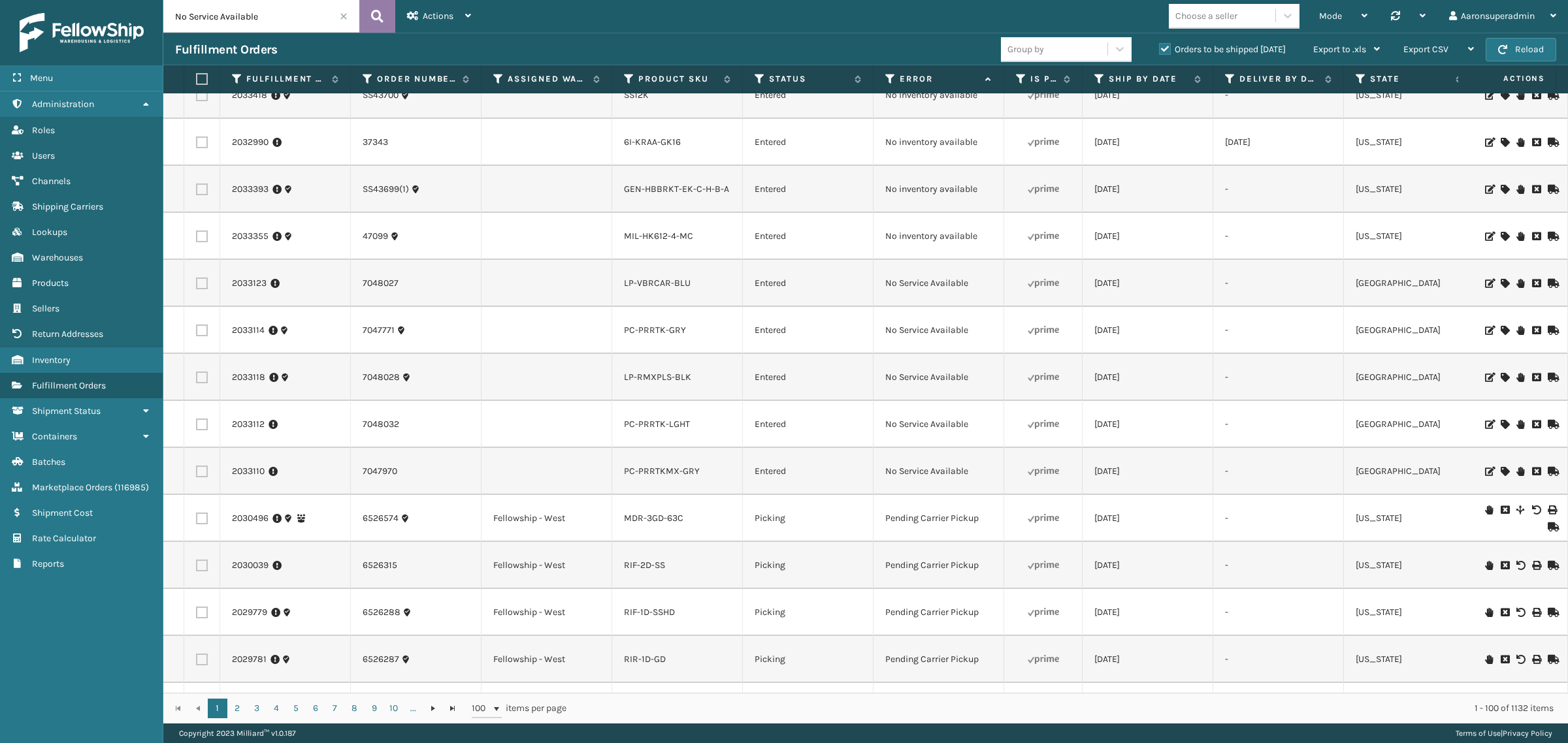
type input "No Service Available"
click at [379, 20] on icon at bounding box center [377, 17] width 13 height 20
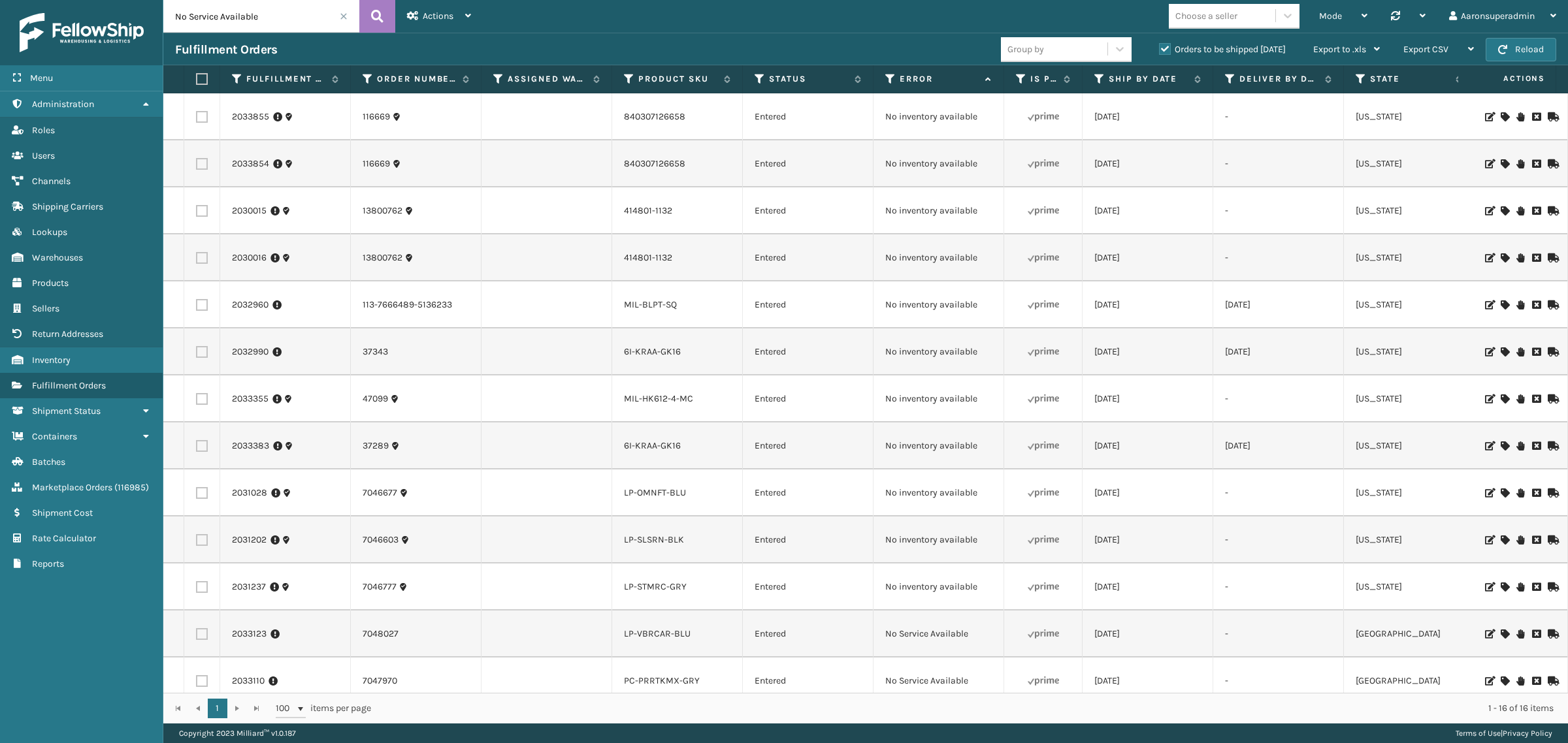
scroll to position [165, 0]
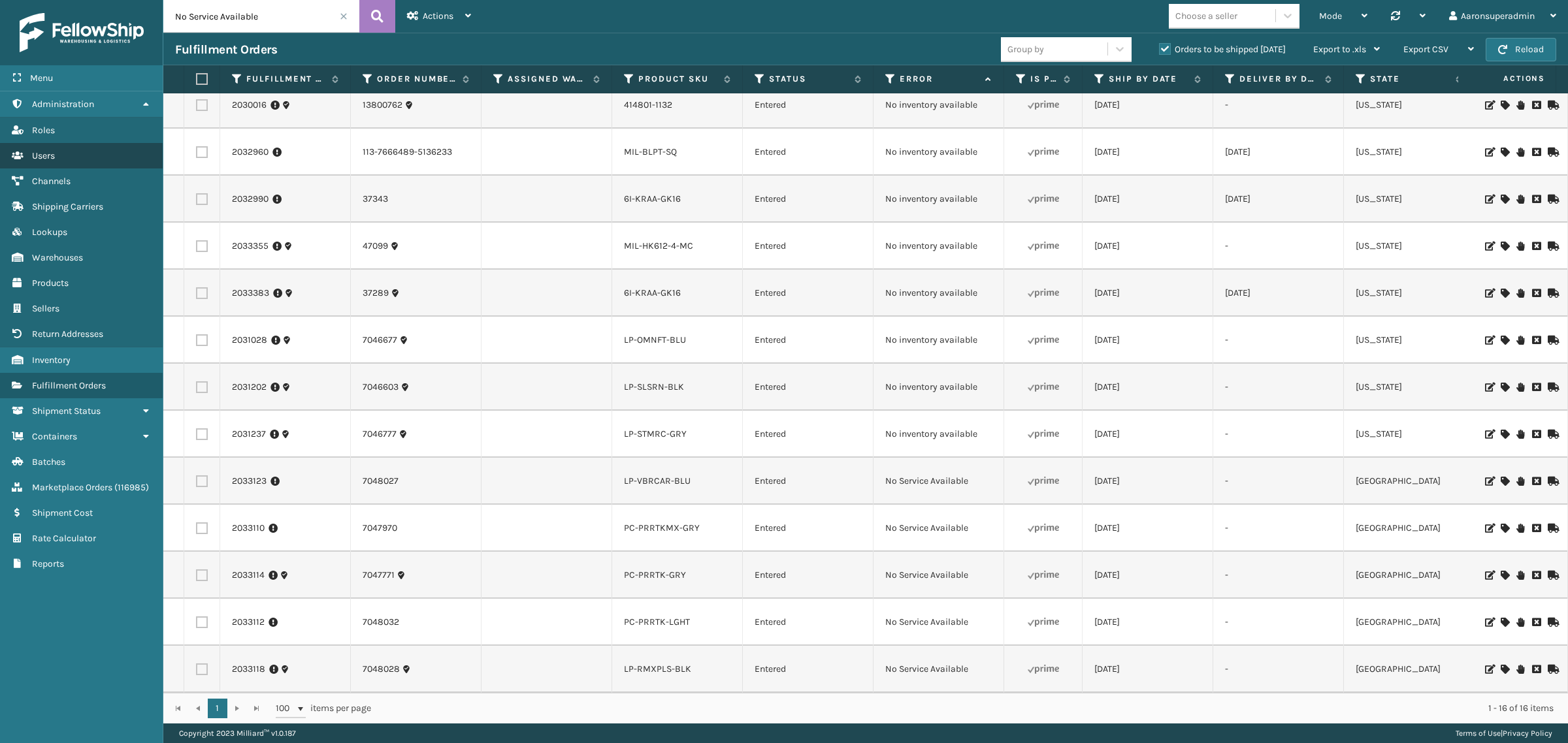
click at [73, 158] on link "Users" at bounding box center [81, 156] width 162 height 26
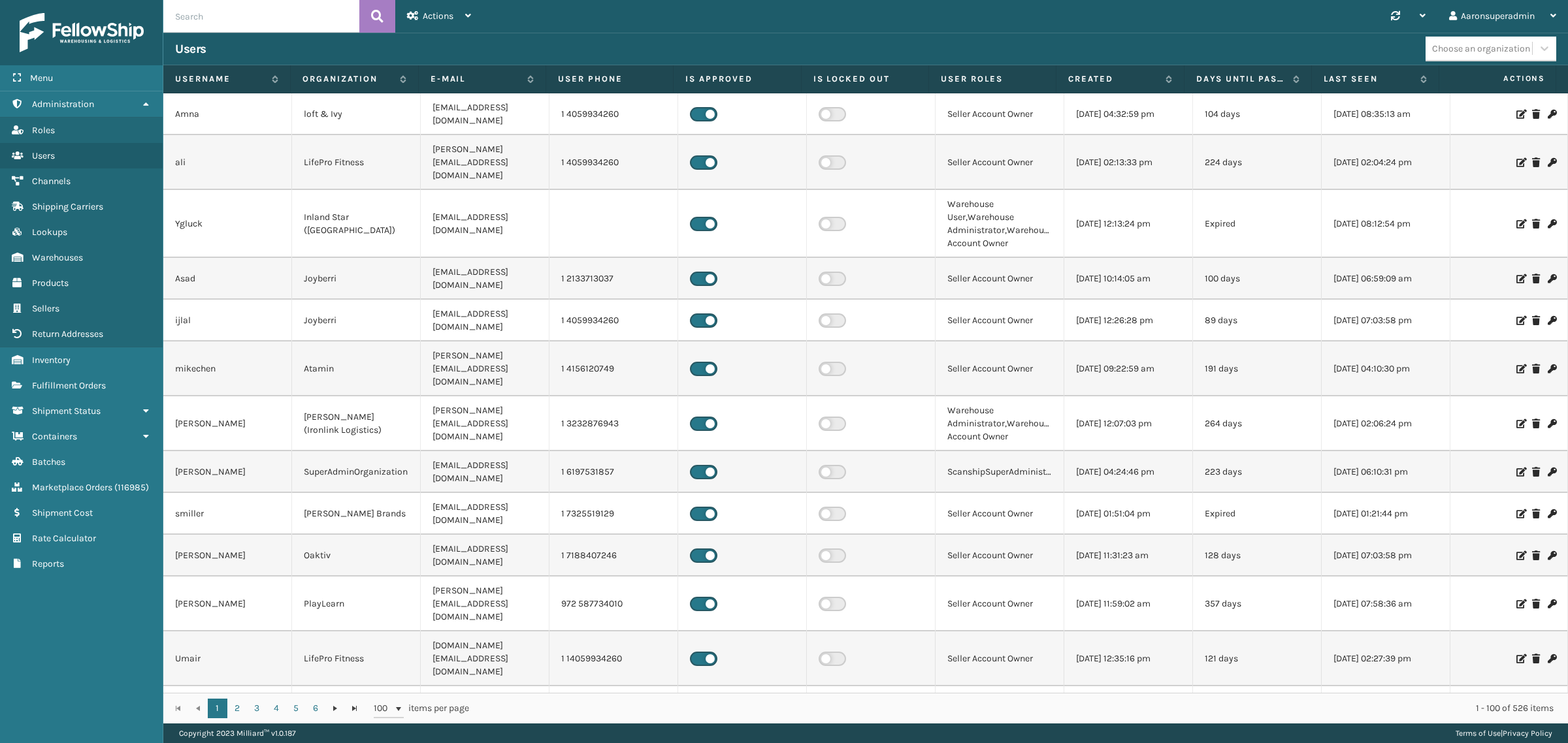
click at [292, 15] on input "text" at bounding box center [261, 16] width 196 height 32
click at [278, 22] on input "text" at bounding box center [261, 16] width 196 height 32
paste input "Mlimones"
type input "Mlimones"
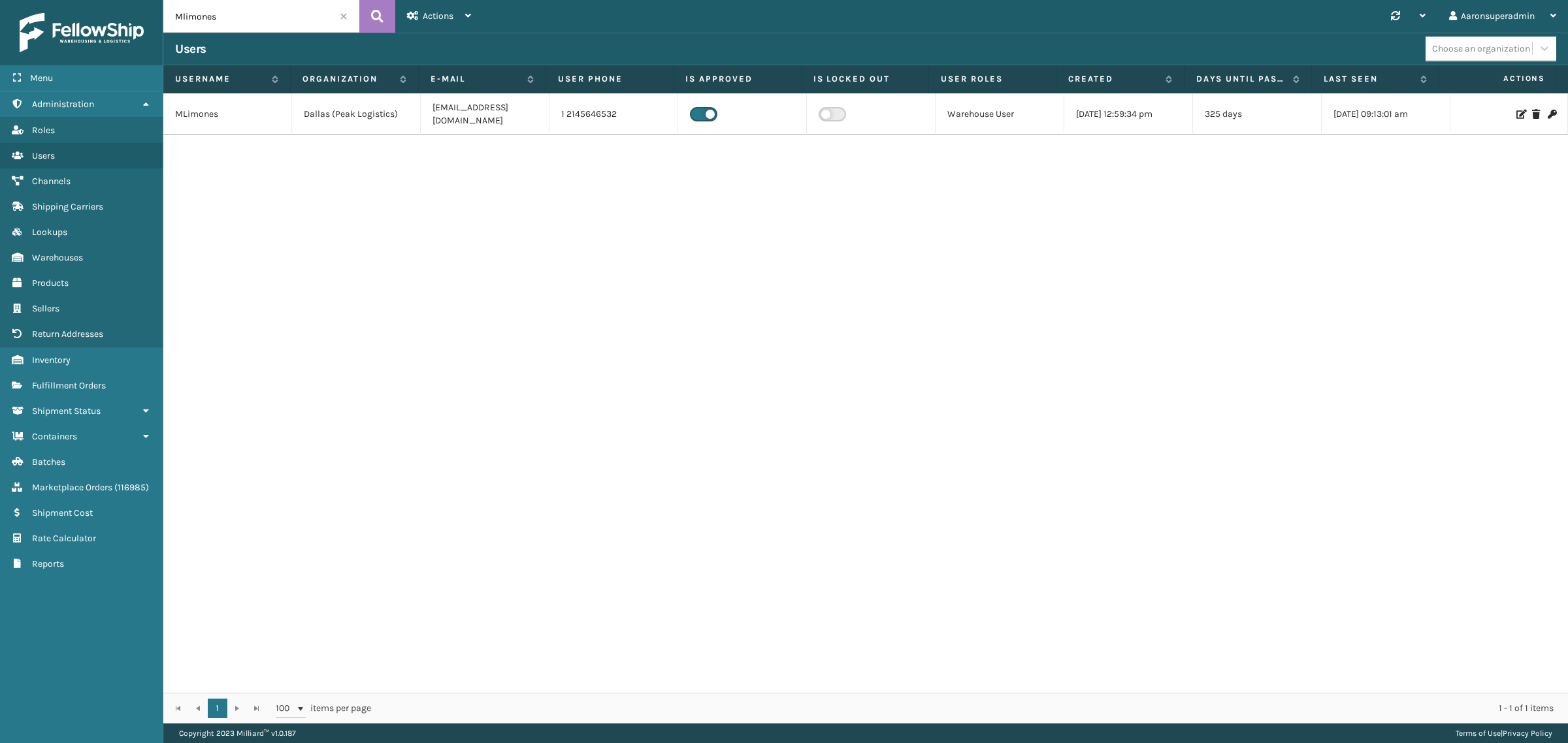
click at [1516, 110] on icon at bounding box center [1520, 114] width 8 height 9
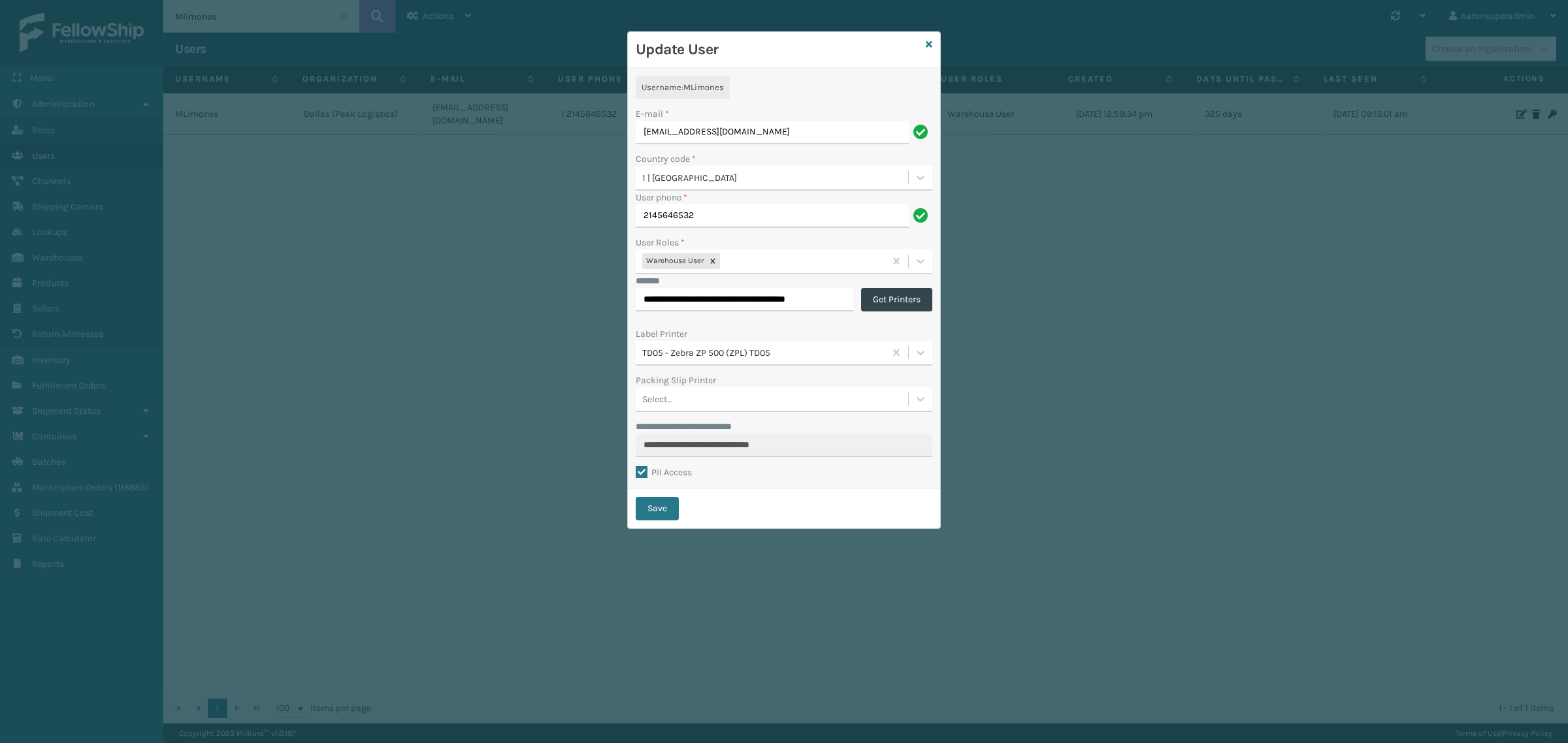
drag, startPoint x: 783, startPoint y: 141, endPoint x: 644, endPoint y: 138, distance: 139.0
click at [644, 138] on input "mlimones@peaklogistics.com" at bounding box center [772, 132] width 273 height 23
click at [614, 188] on div "**********" at bounding box center [784, 372] width 1568 height 743
click at [778, 165] on div "Country code *" at bounding box center [784, 159] width 296 height 14
click at [644, 127] on input "mlimones@peaklogistics.com" at bounding box center [772, 132] width 273 height 23
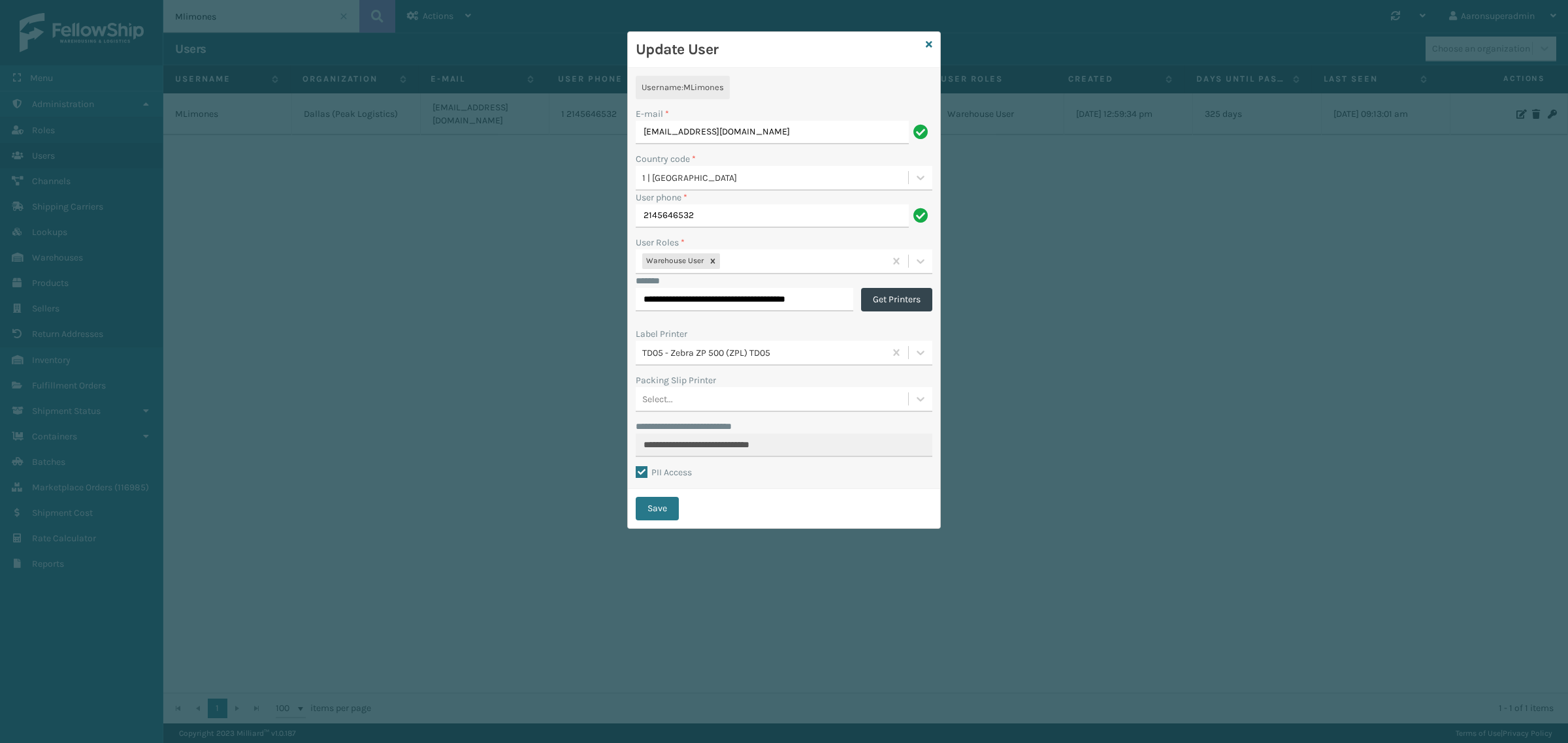
click at [929, 41] on icon at bounding box center [929, 44] width 7 height 9
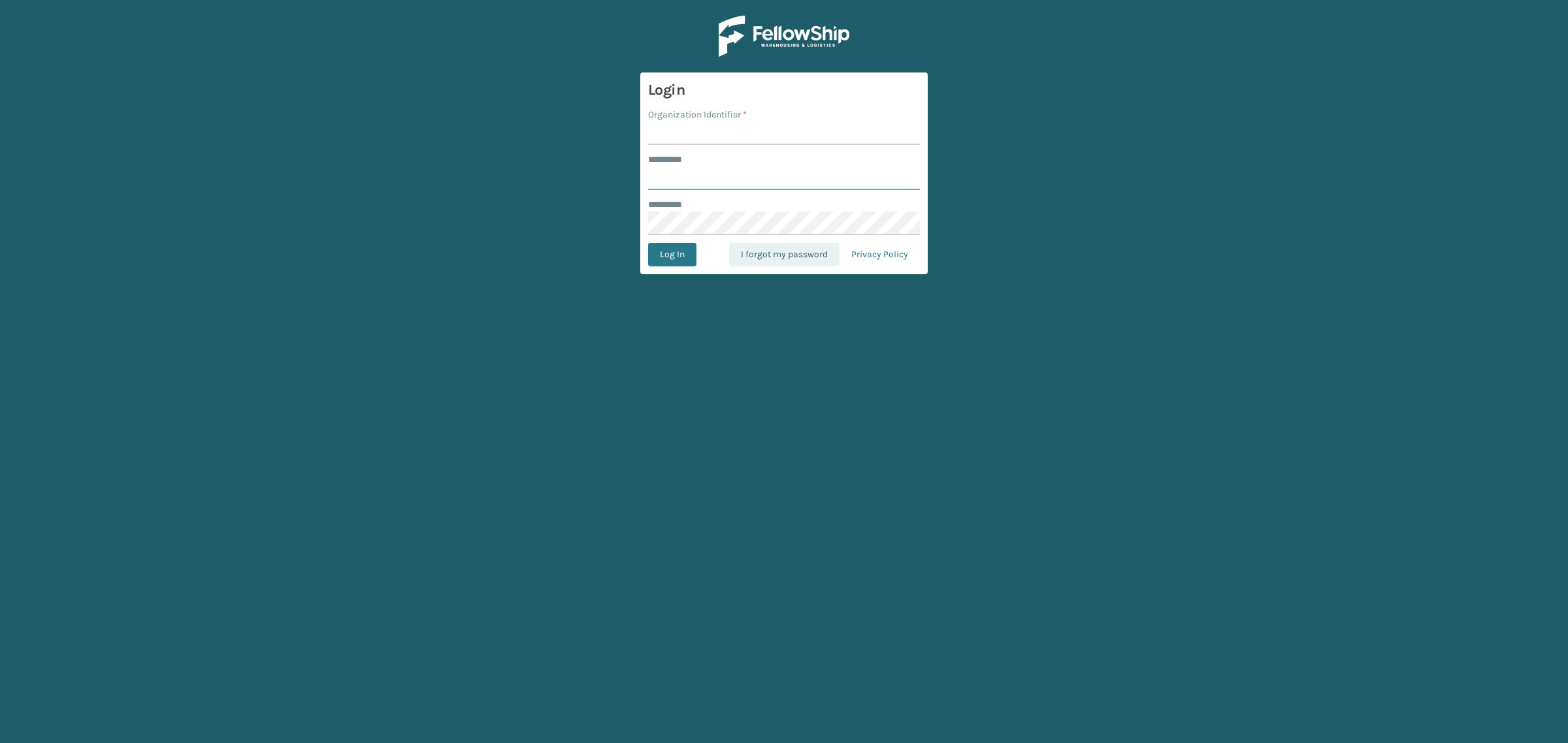
type input "**********"
click at [763, 250] on link "I forgot my password" at bounding box center [784, 254] width 111 height 23
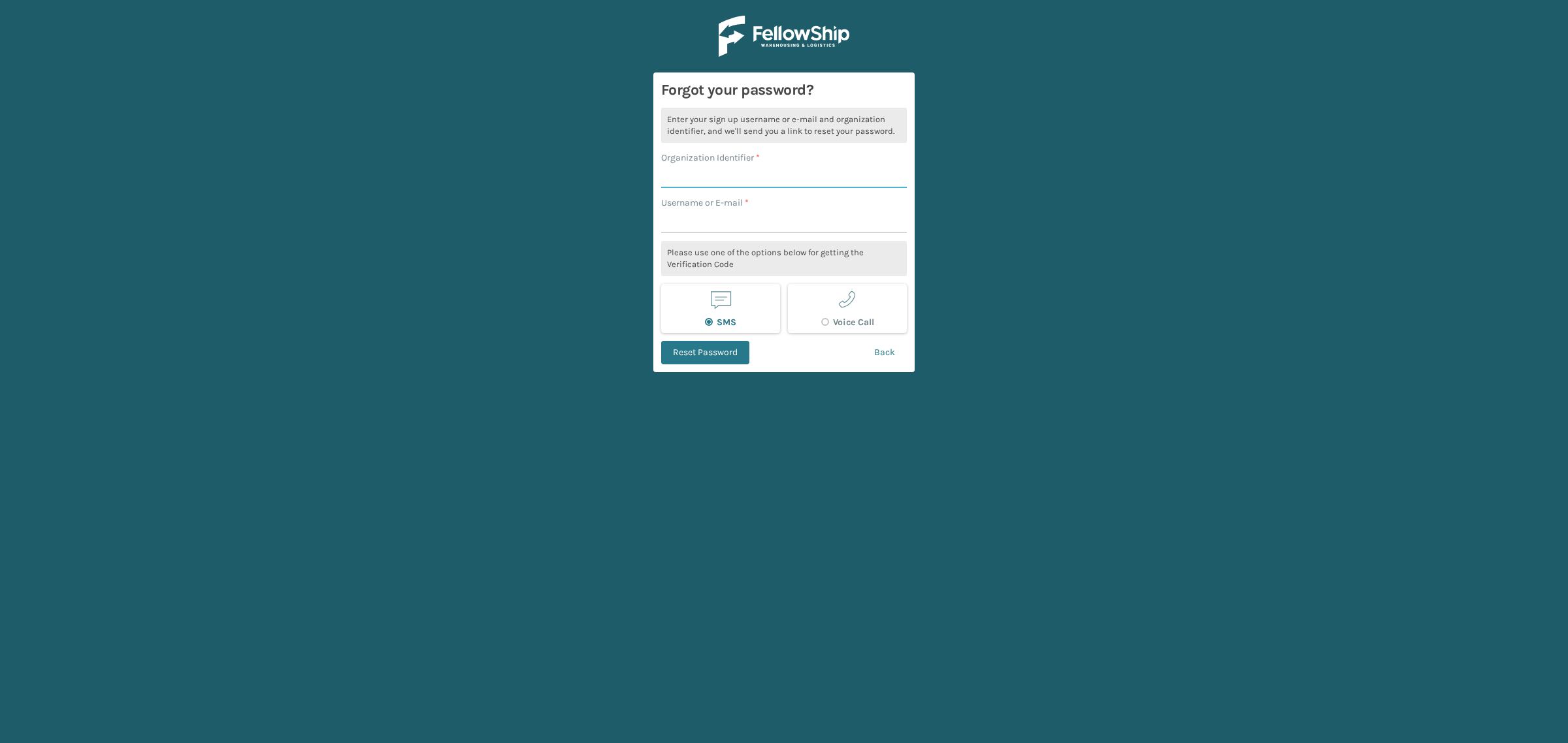
click at [699, 175] on input "Organization Identifier *" at bounding box center [784, 176] width 246 height 23
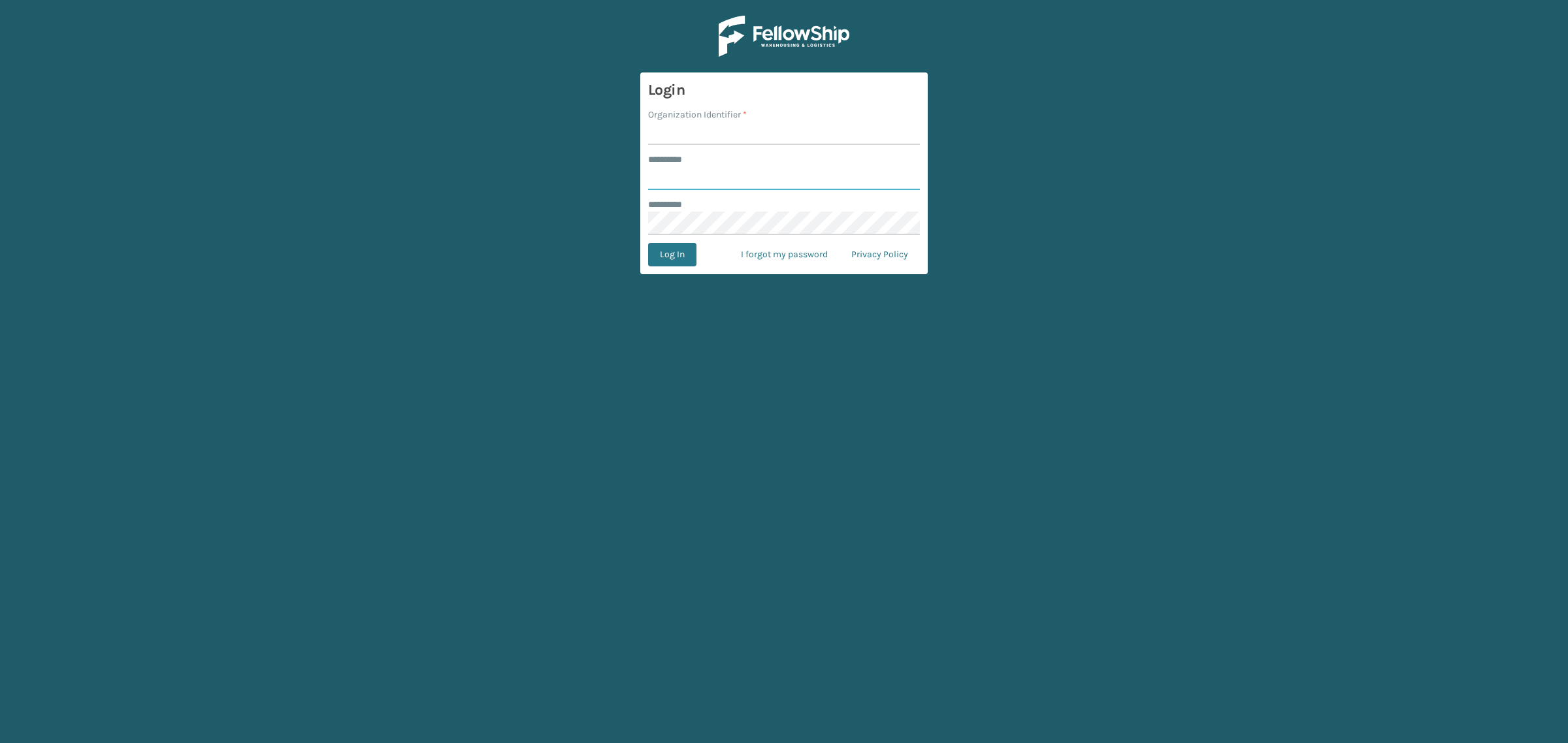
type input "**********"
click at [726, 136] on input "Organization Identifier *" at bounding box center [784, 133] width 271 height 23
type input "[PERSON_NAME]"
click at [772, 175] on input "**********" at bounding box center [784, 177] width 271 height 23
type input "*****"
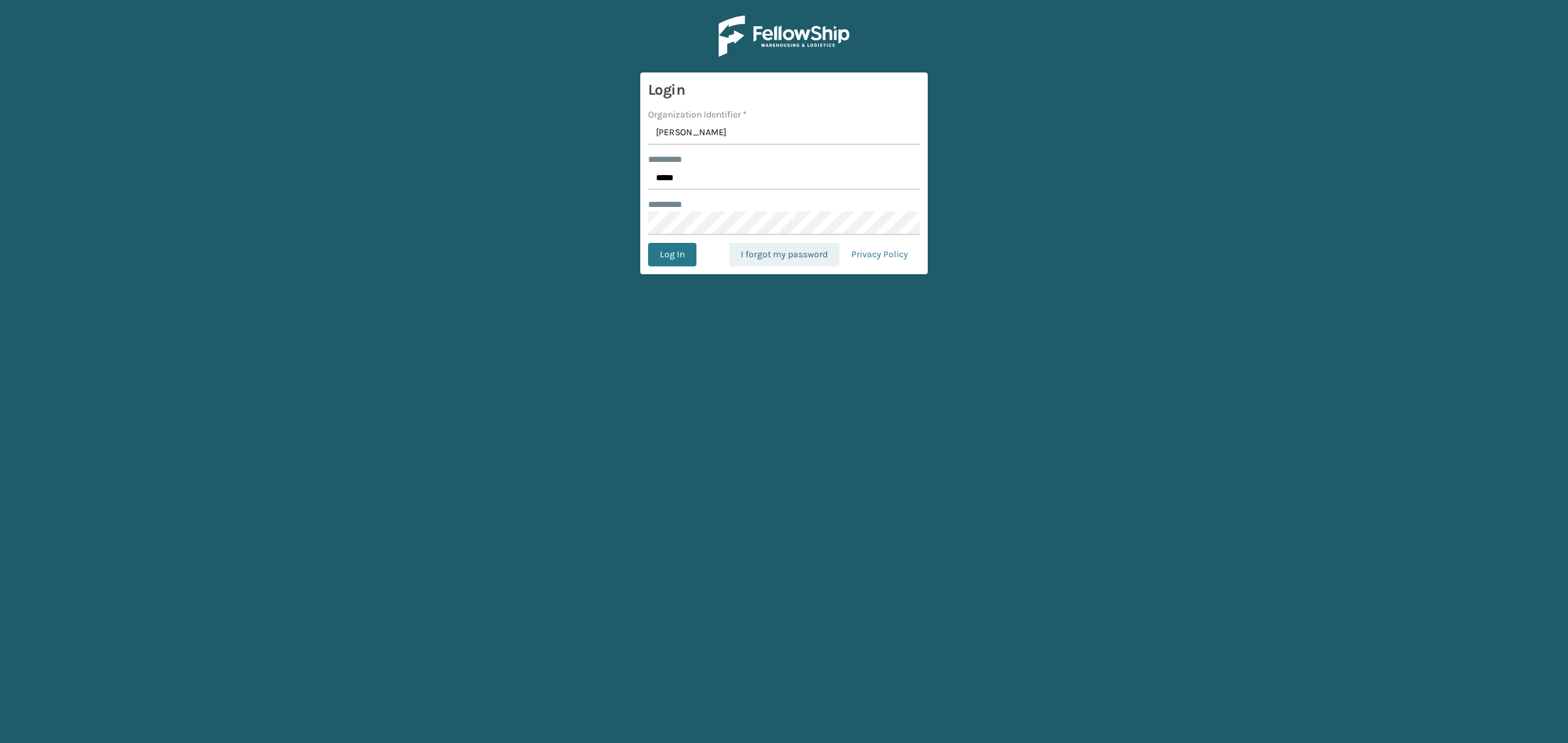
click at [768, 256] on link "I forgot my password" at bounding box center [784, 254] width 111 height 23
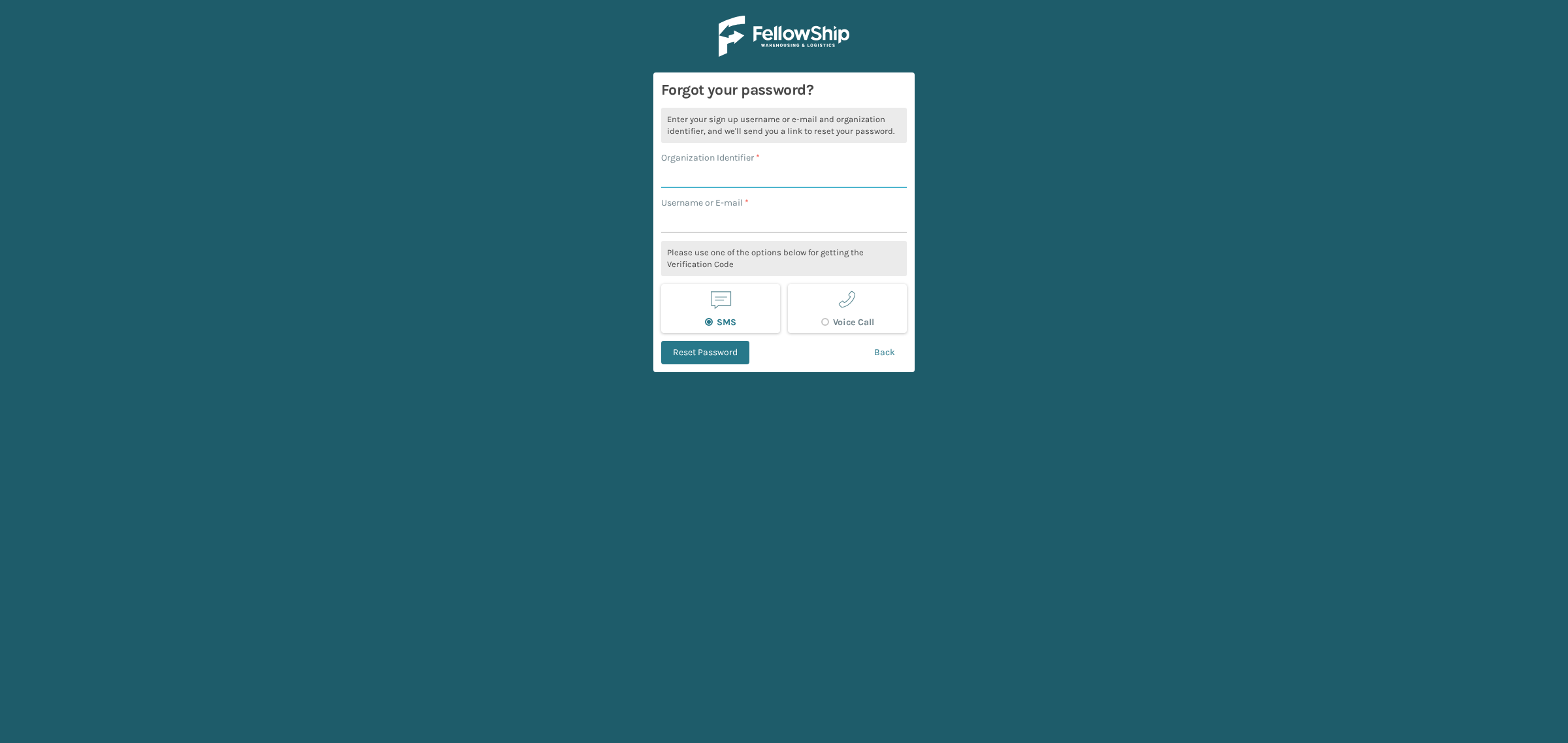
click at [693, 174] on input "Organization Identifier *" at bounding box center [784, 176] width 246 height 23
type input "[PERSON_NAME]"
click at [723, 221] on input "Username or E-mail *" at bounding box center [784, 221] width 246 height 23
type input "[PERSON_NAME][EMAIL_ADDRESS][DOMAIN_NAME]"
click at [701, 353] on button "Reset Password" at bounding box center [705, 352] width 88 height 23
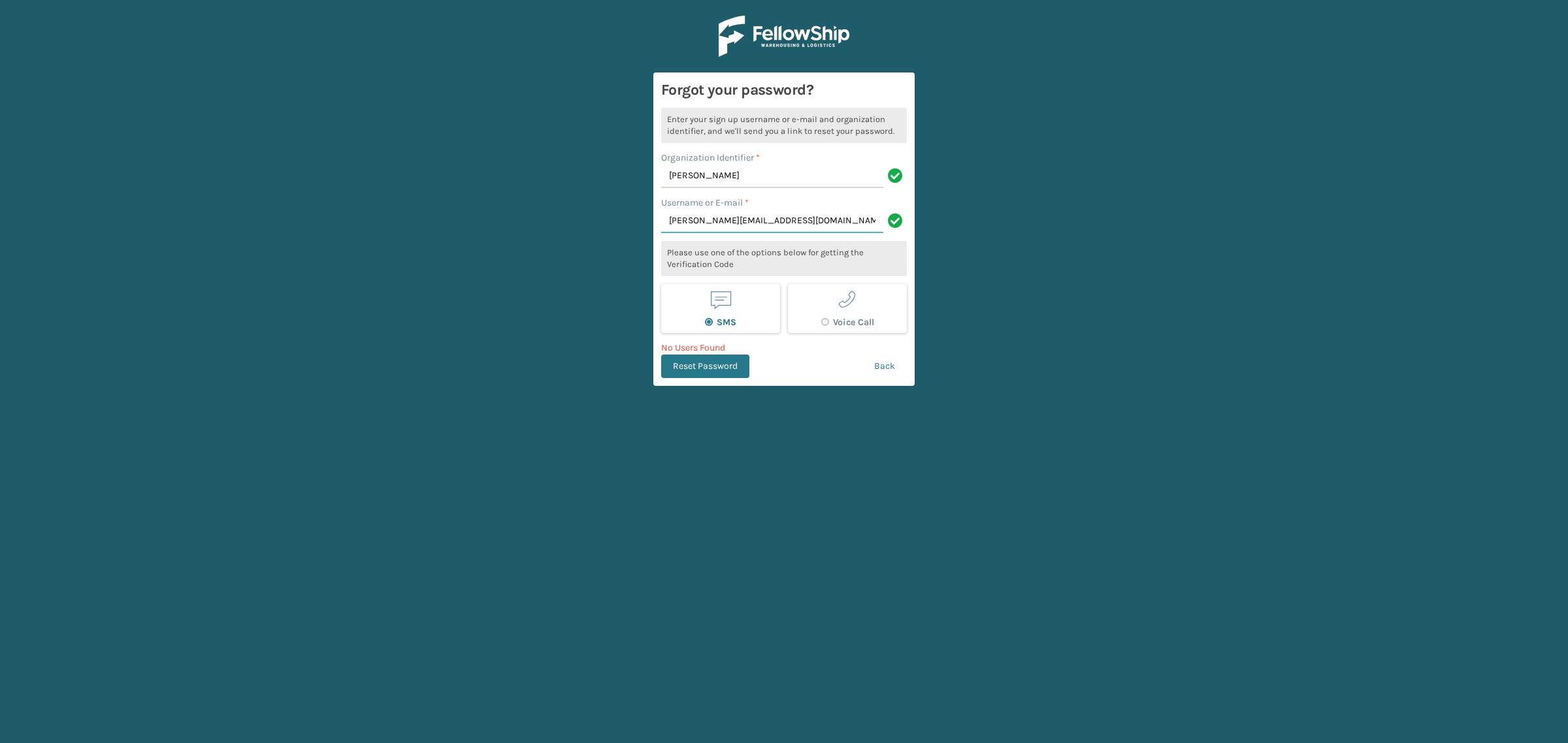
click at [793, 226] on input "[PERSON_NAME][EMAIL_ADDRESS][DOMAIN_NAME]" at bounding box center [772, 221] width 222 height 23
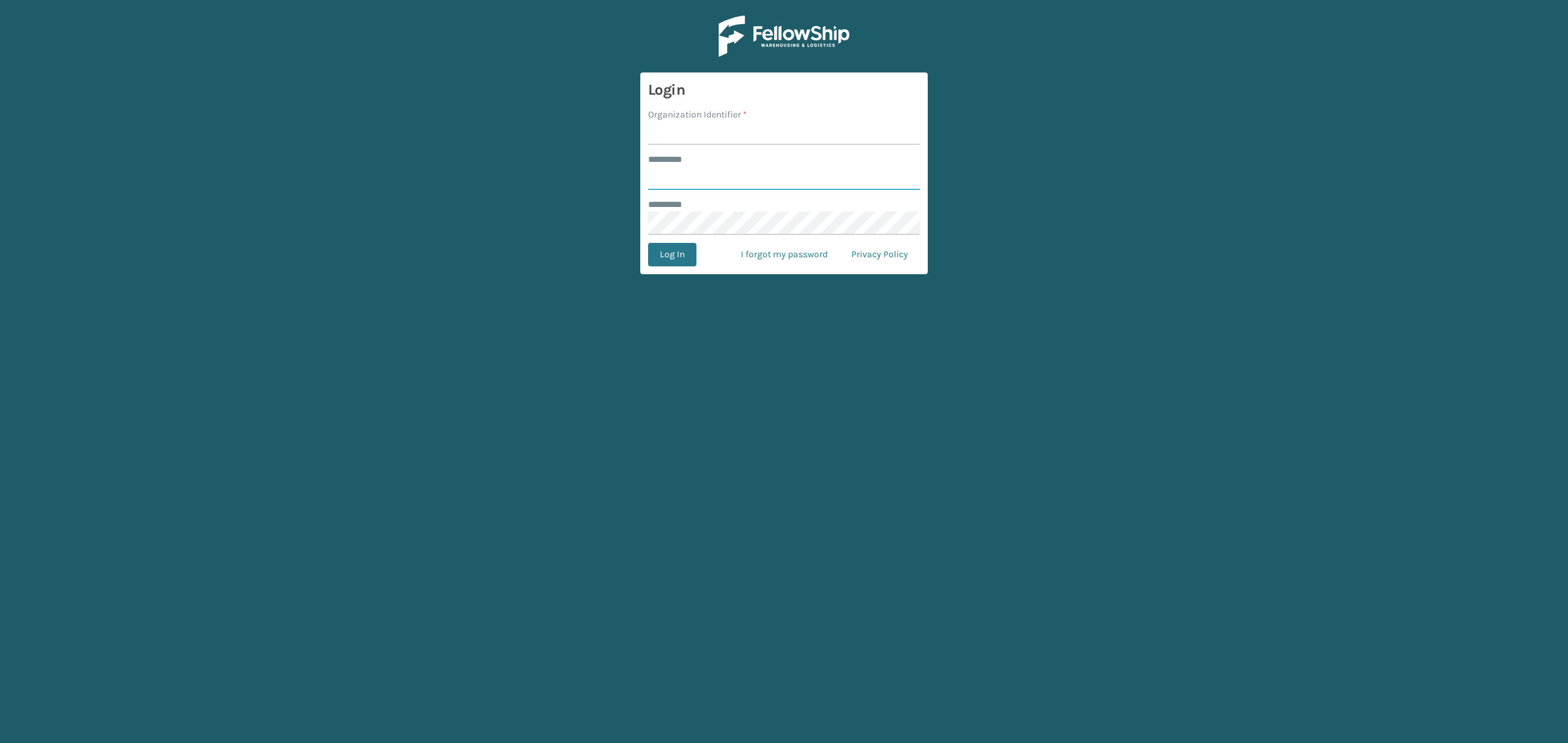
type input "*****"
click at [684, 129] on input "Organization Identifier *" at bounding box center [784, 133] width 271 height 23
type input "[PERSON_NAME]"
click at [752, 180] on input "*****" at bounding box center [784, 177] width 271 height 23
type input "******"
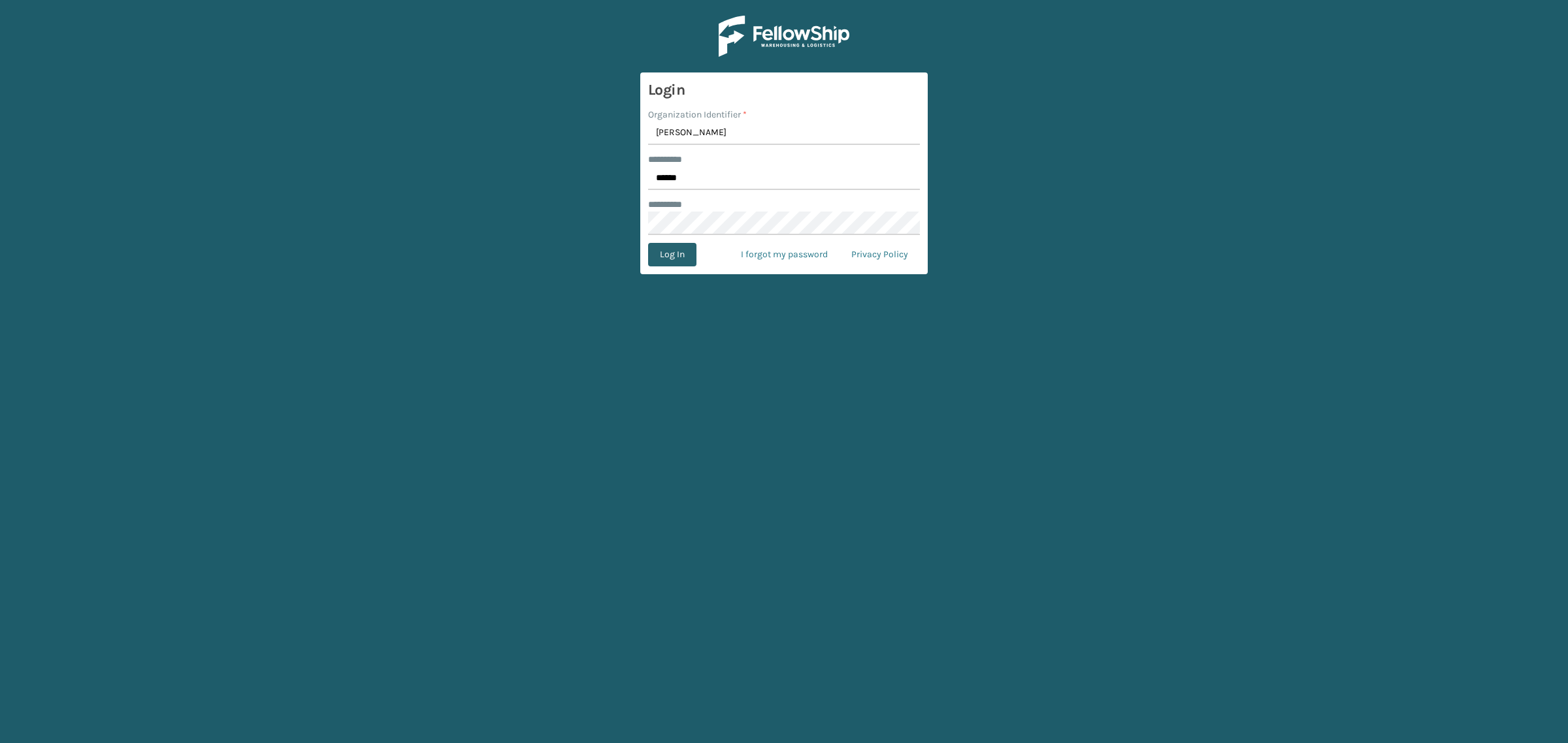
click at [680, 246] on button "Log In" at bounding box center [672, 254] width 48 height 23
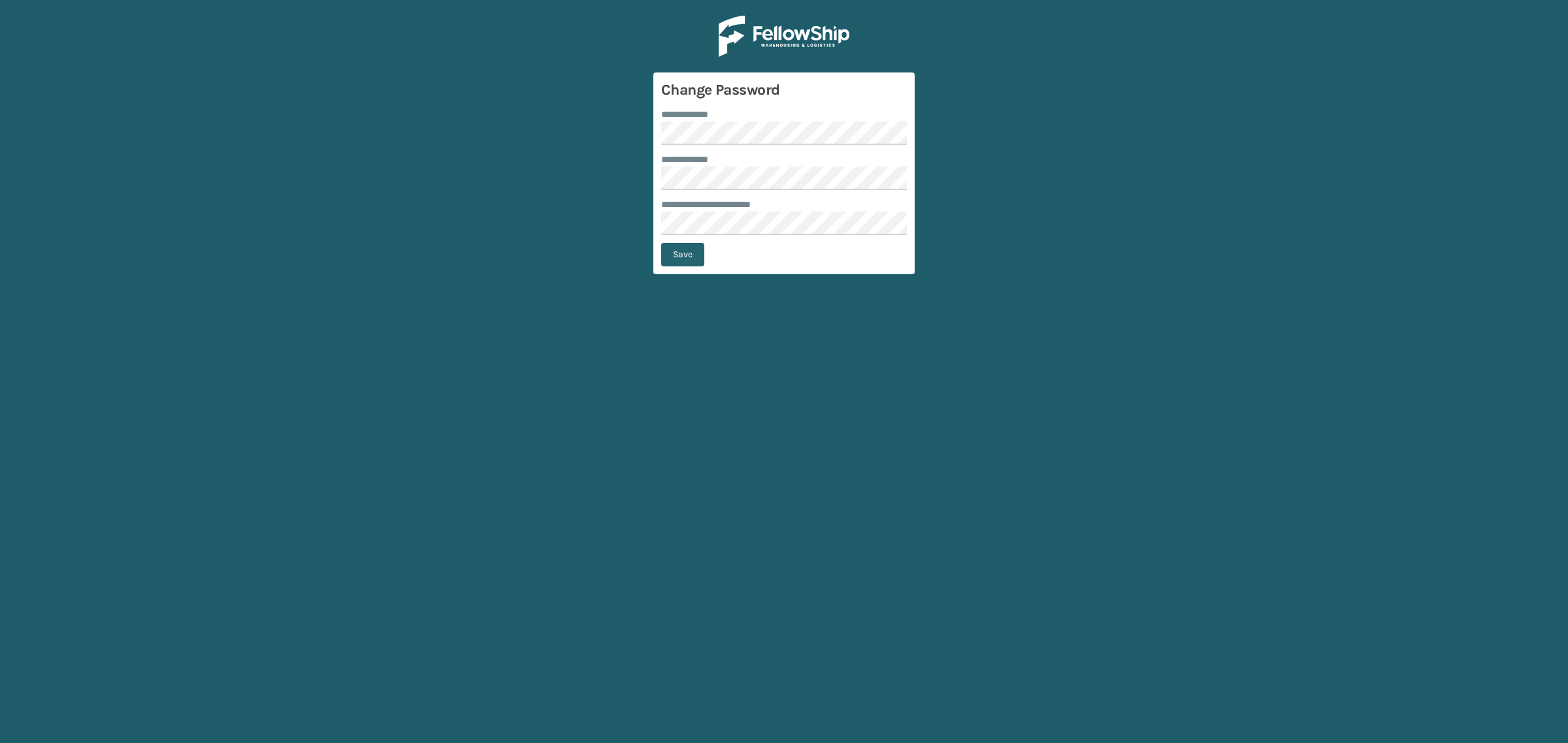
click at [681, 260] on button "Save" at bounding box center [682, 254] width 43 height 23
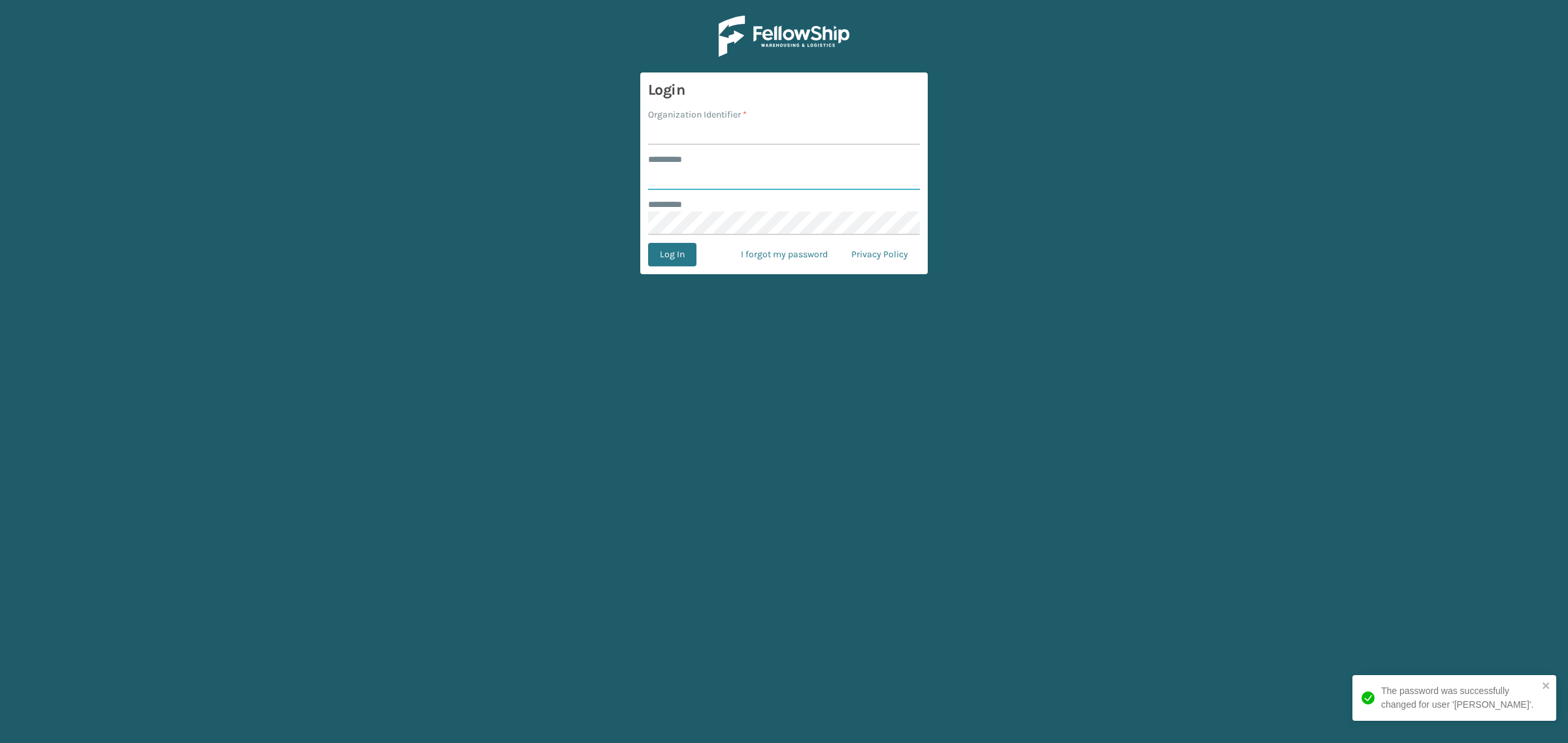
type input "******"
click at [678, 129] on input "Organization Identifier *" at bounding box center [784, 133] width 271 height 23
type input "[PERSON_NAME]"
click at [672, 256] on button "Log In" at bounding box center [672, 254] width 48 height 23
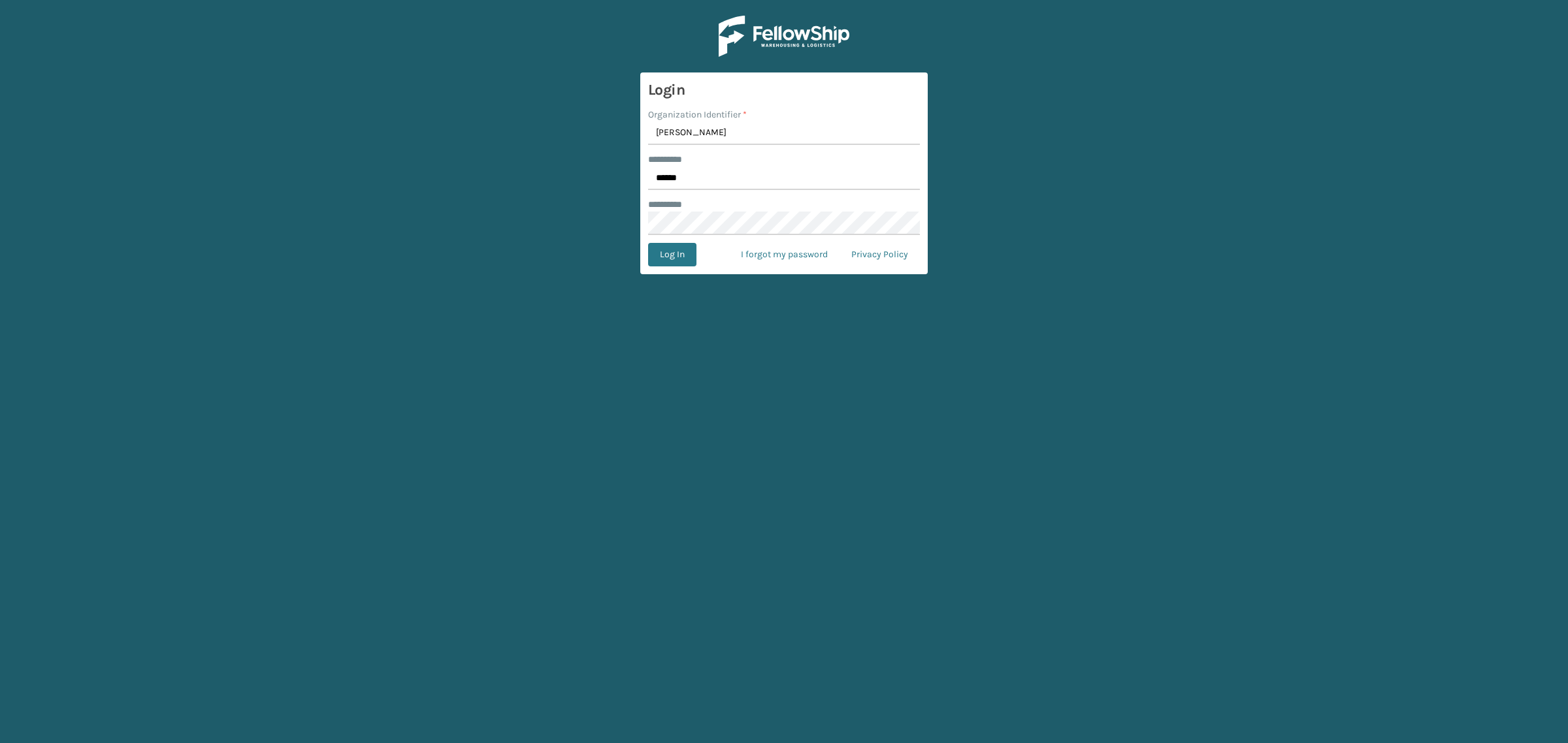
click at [658, 268] on form "Login Organization Identifier * Milliard ******** * ****** ******** * Log In I …" at bounding box center [784, 173] width 287 height 202
click at [660, 253] on button "Log In" at bounding box center [672, 254] width 48 height 23
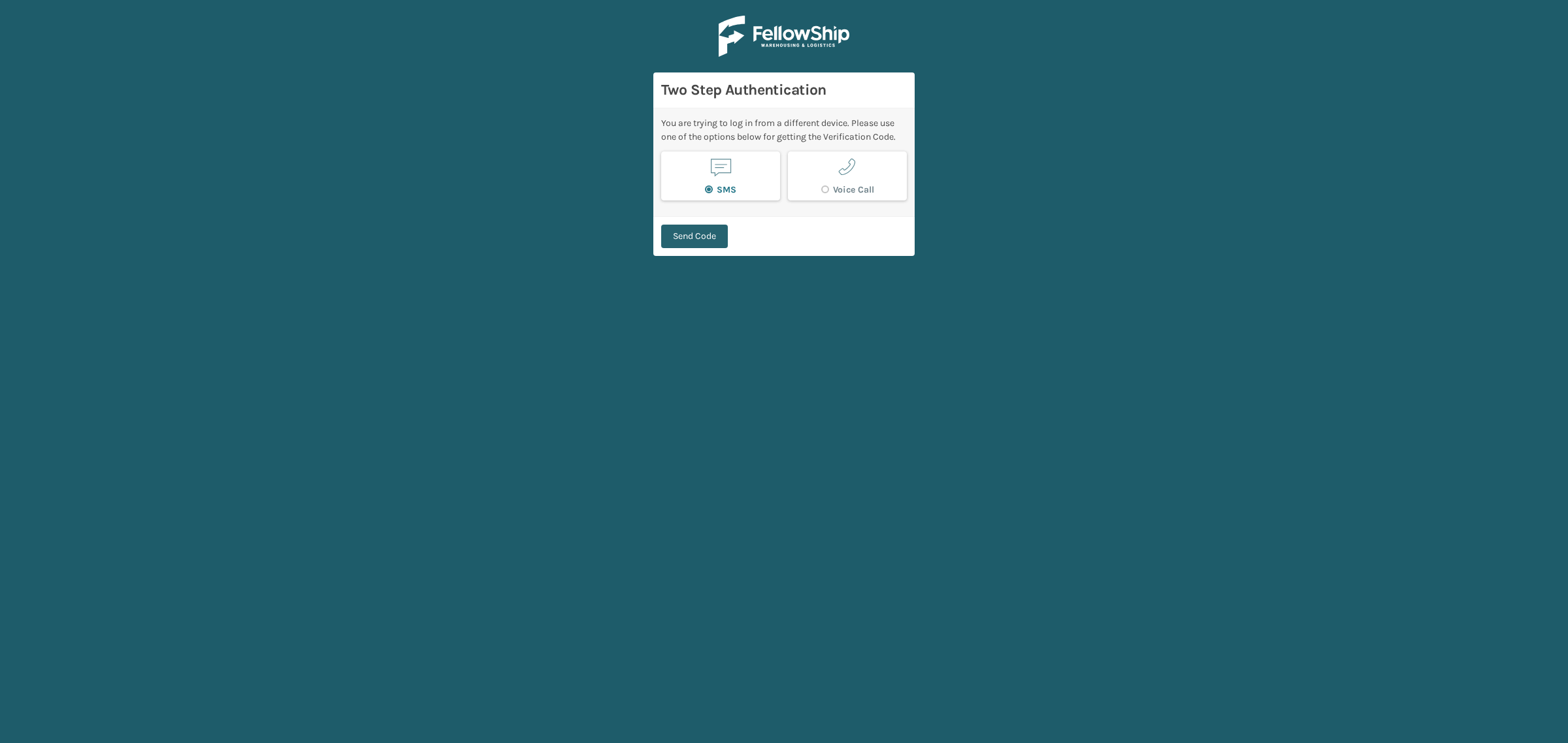
click at [684, 236] on button "Send Code" at bounding box center [694, 236] width 67 height 23
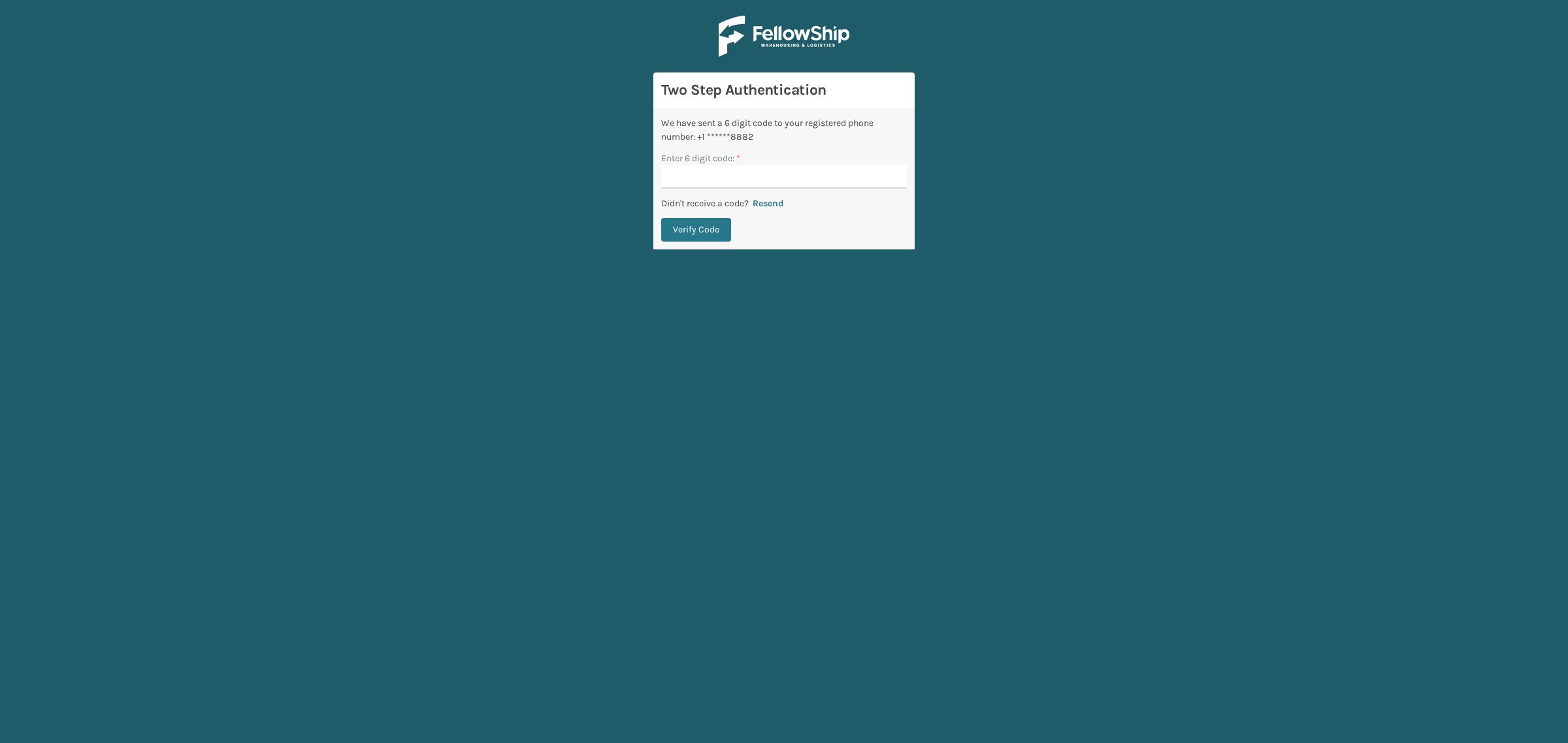
click at [688, 177] on input "Enter 6 digit code: *" at bounding box center [784, 177] width 246 height 23
click at [706, 183] on input "Enter 6 digit code: *" at bounding box center [784, 177] width 246 height 23
type input "606477"
click at [661, 218] on button "Verify Code" at bounding box center [696, 229] width 70 height 23
